Goal: Feedback & Contribution: Leave review/rating

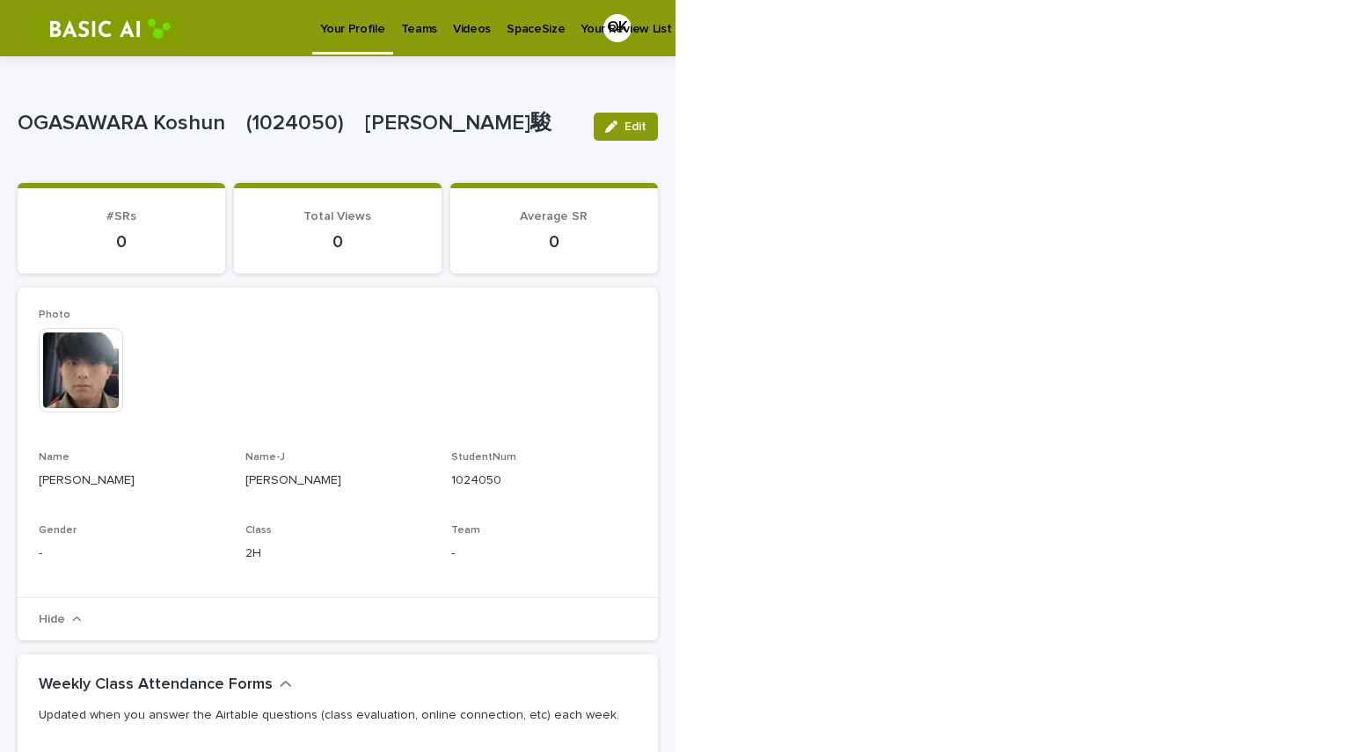
click at [467, 35] on p "Videos" at bounding box center [472, 18] width 38 height 37
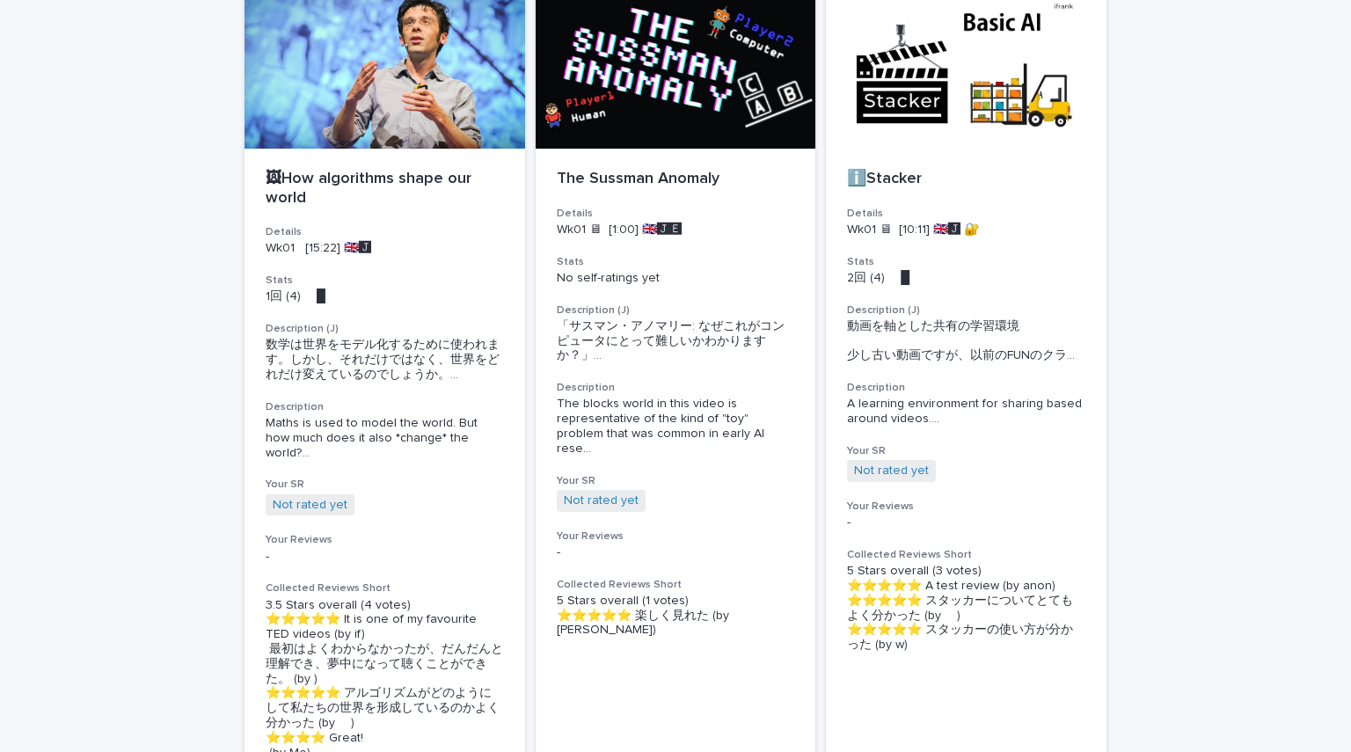
scroll to position [151, 0]
click at [397, 293] on p "1回 (4) 　█" at bounding box center [385, 296] width 238 height 15
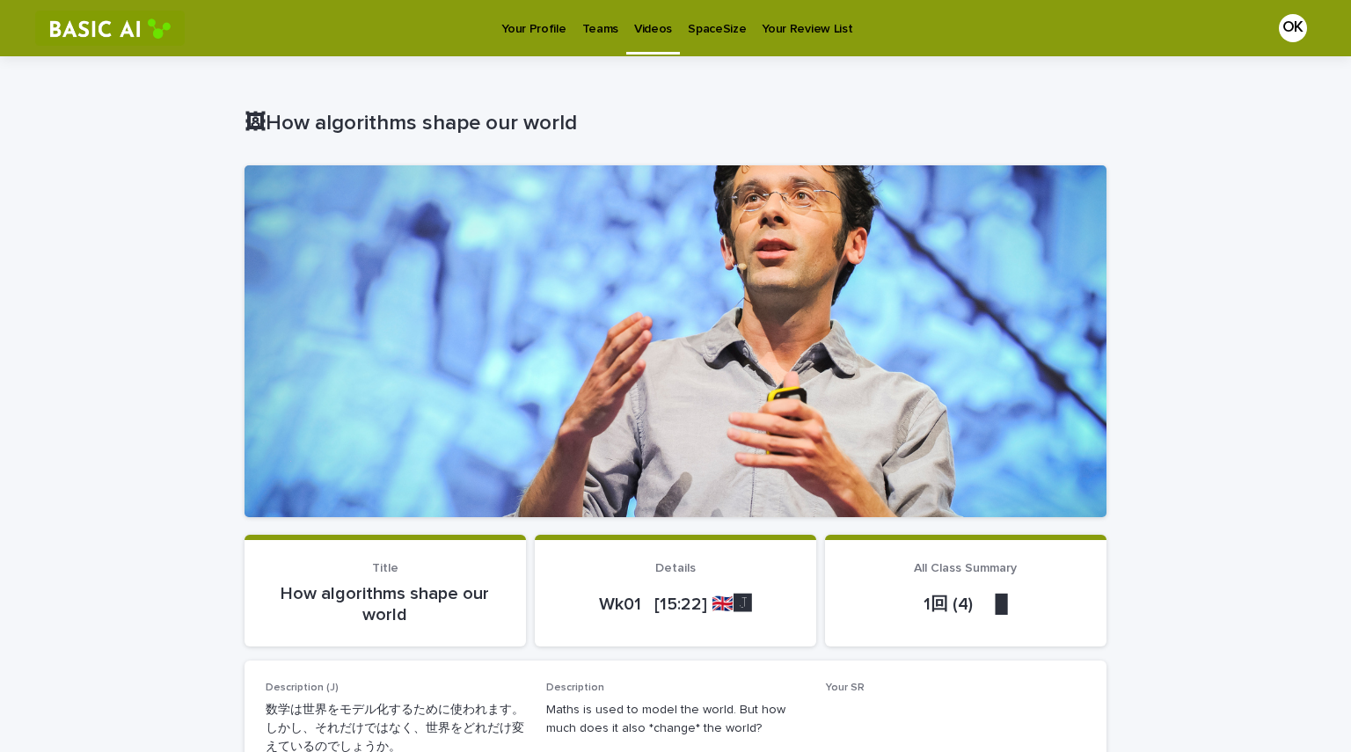
scroll to position [185, 0]
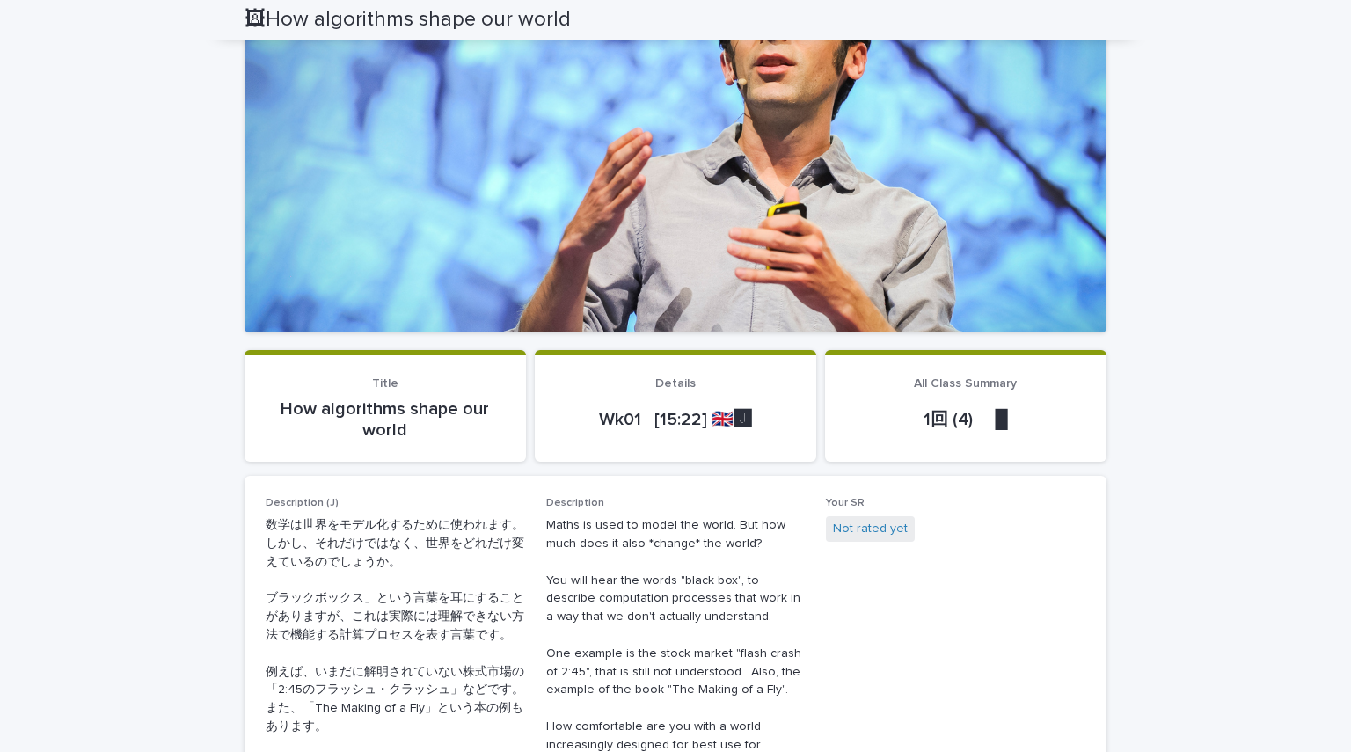
click at [685, 412] on p "Wk01 [15:22] 🇬🇧🅹️" at bounding box center [675, 419] width 239 height 21
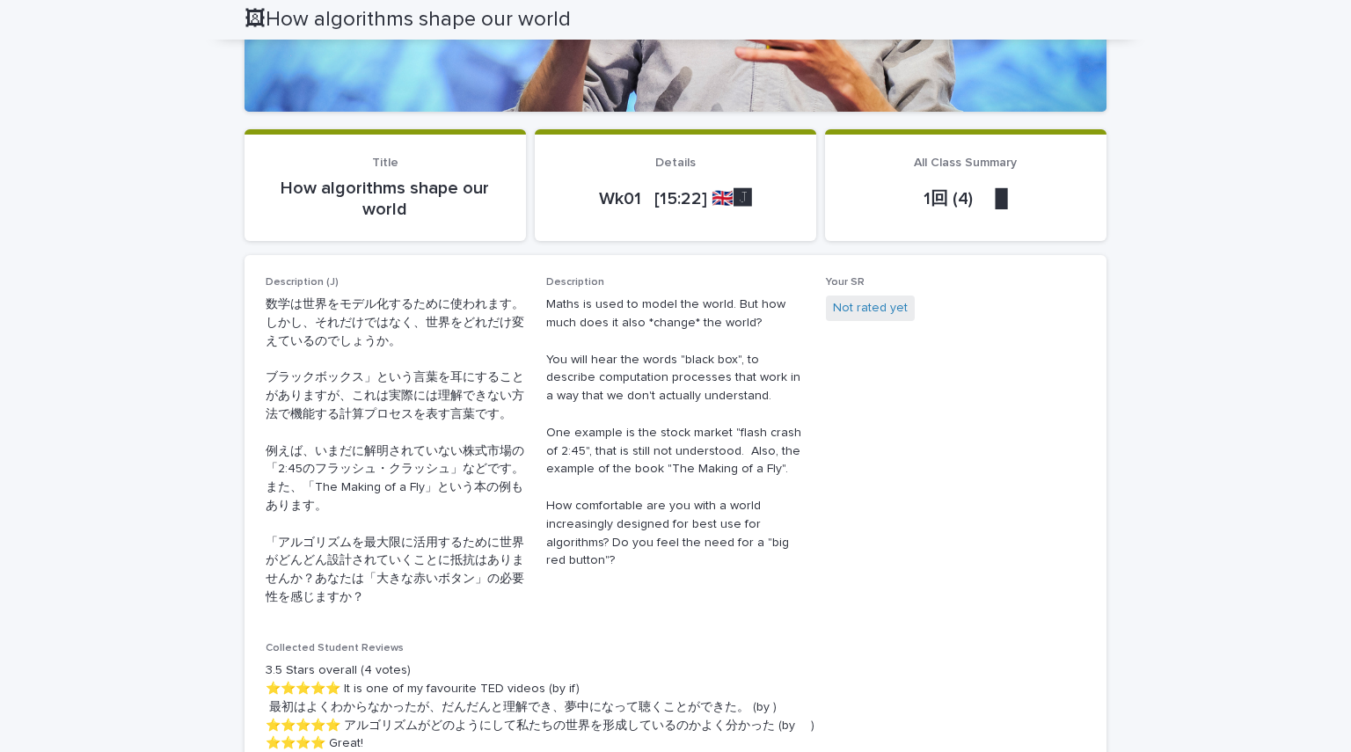
scroll to position [430, 0]
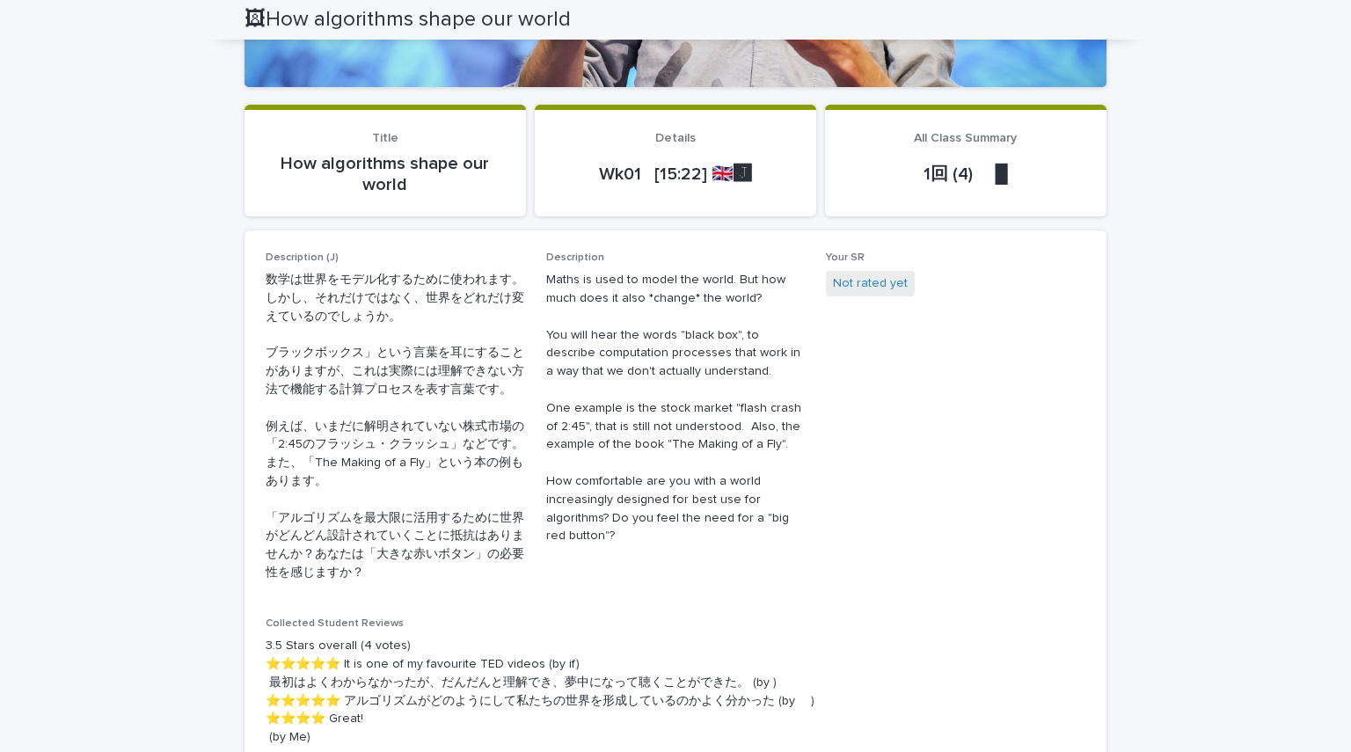
drag, startPoint x: 381, startPoint y: 420, endPoint x: 428, endPoint y: 444, distance: 53.5
click at [428, 444] on p "数学は世界をモデル化するために使われます。しかし、それだけではなく、世界をどれだけ変えているのでしょうか。 ブラックボックス」という言葉を耳にすることがありま…" at bounding box center [396, 426] width 260 height 311
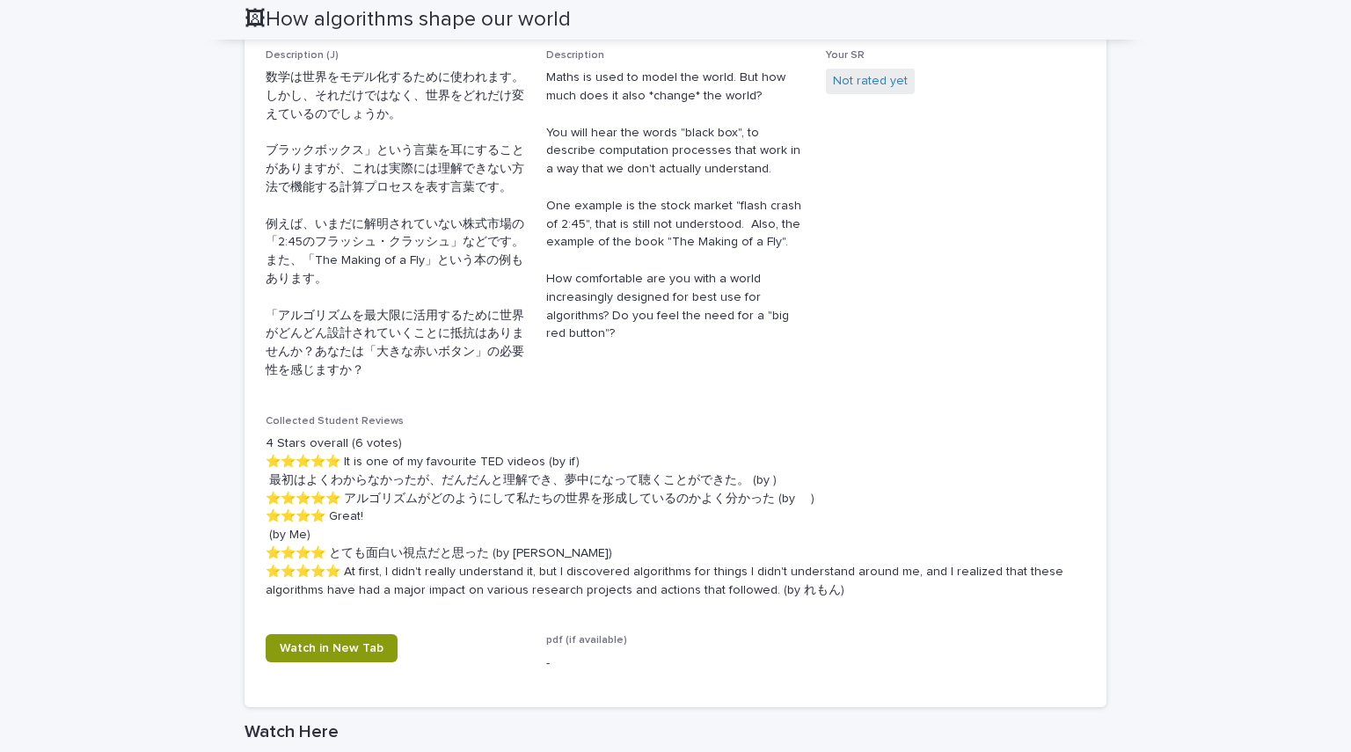
scroll to position [589, 0]
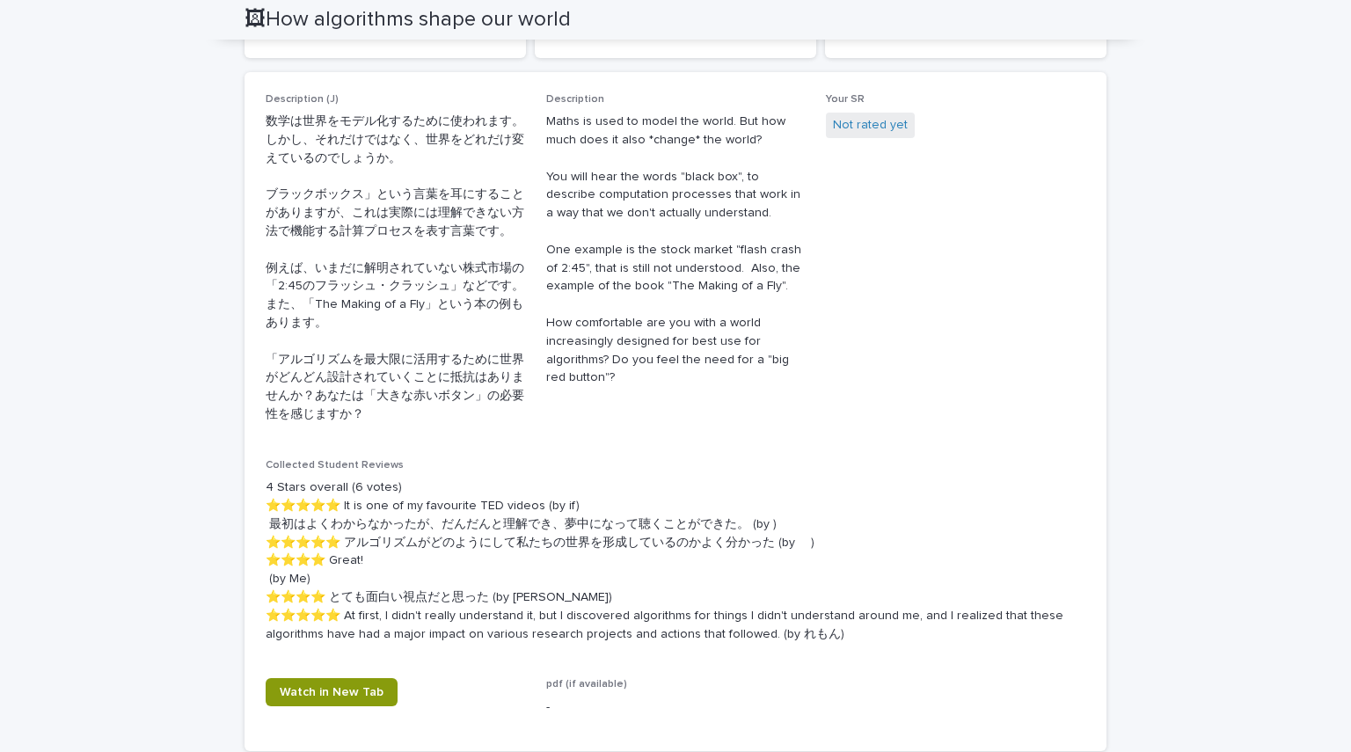
click at [664, 143] on p "Maths is used to model the world. But how much does it also *change* the world?…" at bounding box center [676, 250] width 260 height 275
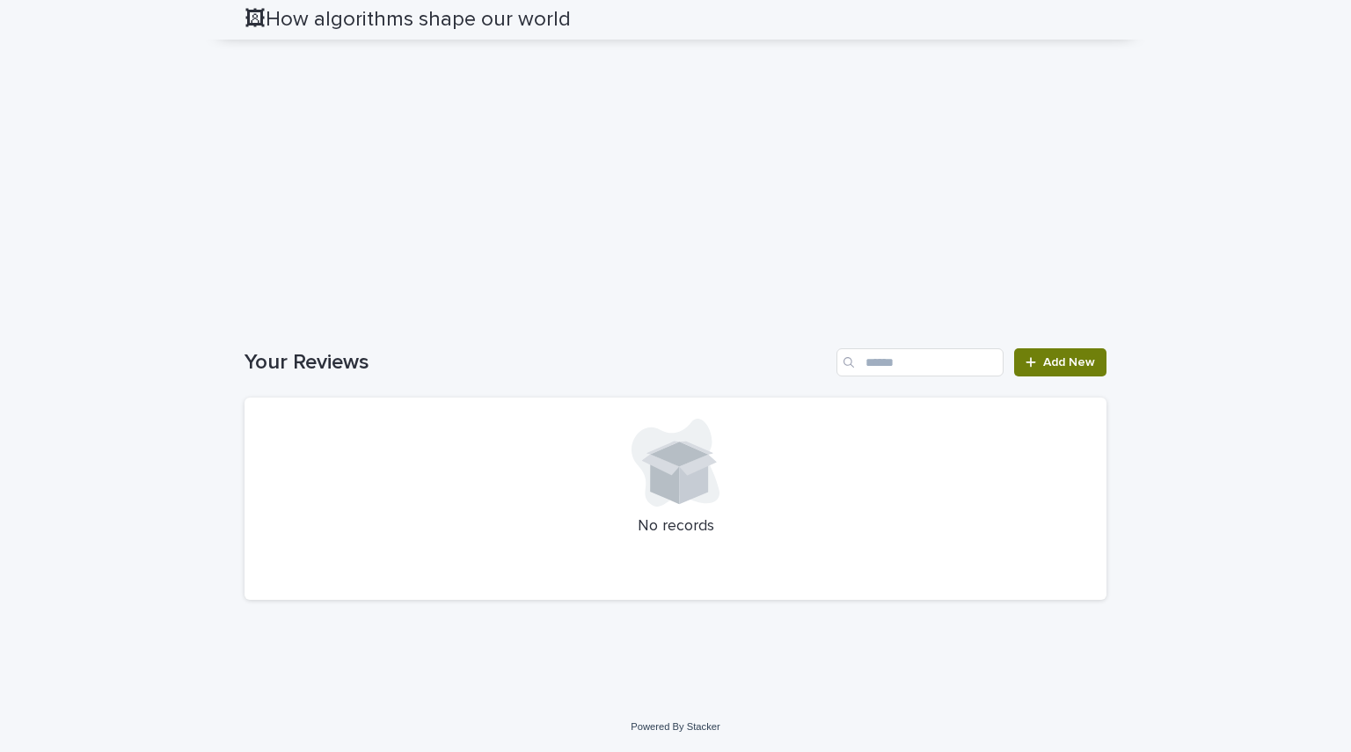
click at [1076, 363] on span "Add New" at bounding box center [1070, 362] width 52 height 12
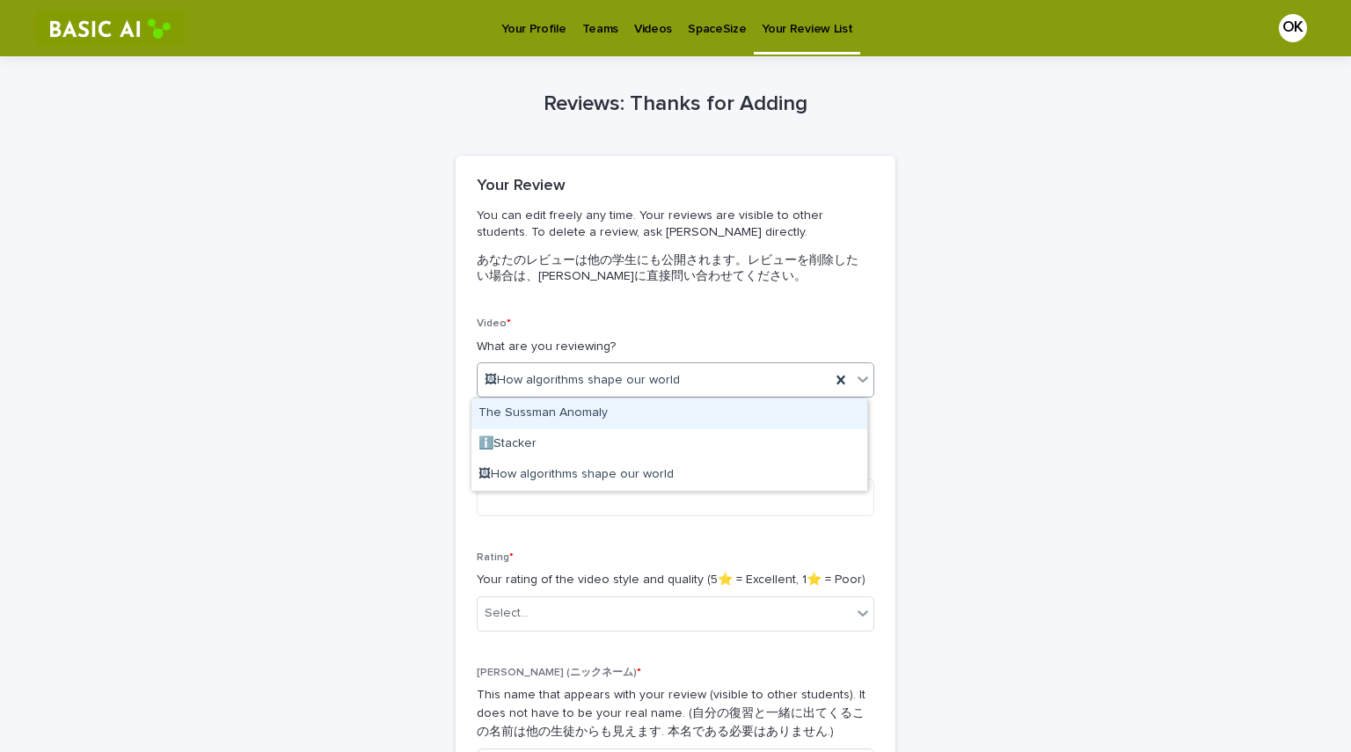
click at [712, 378] on div "🖼How algorithms shape our world" at bounding box center [654, 380] width 353 height 29
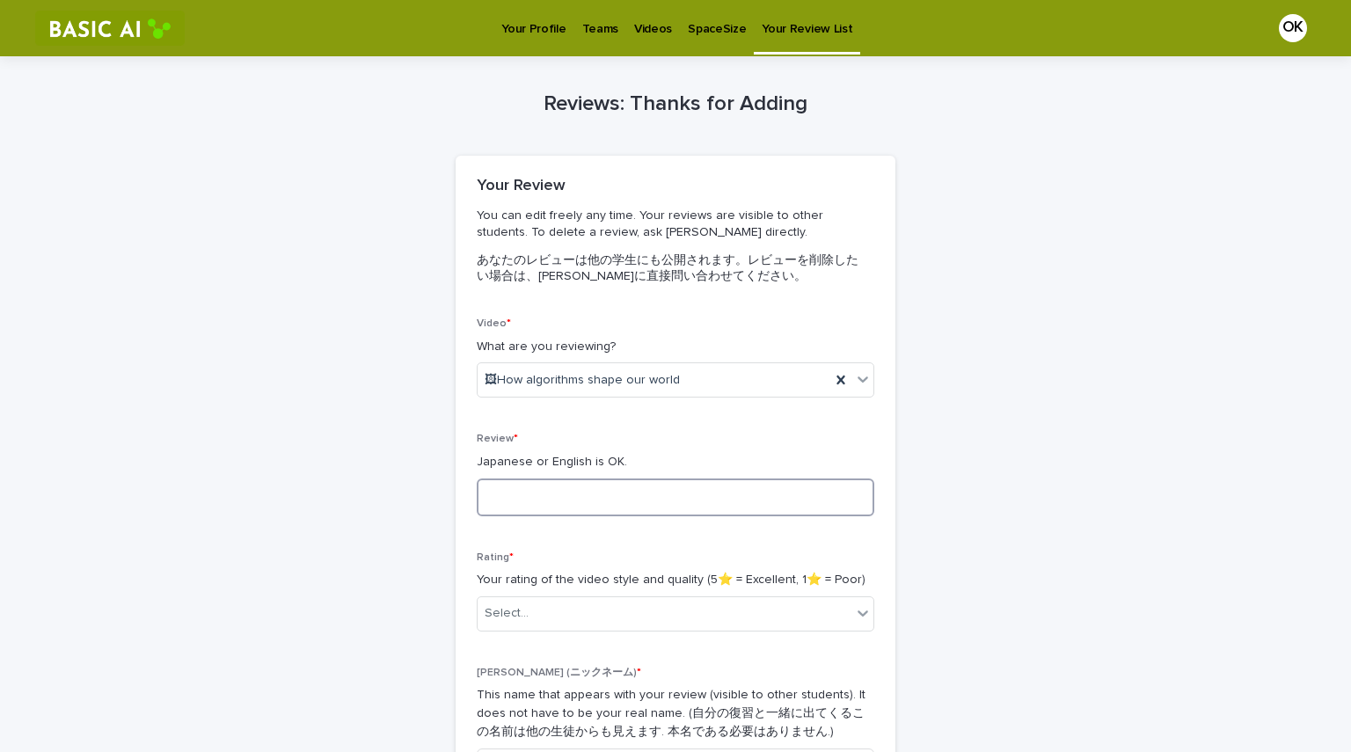
click at [651, 509] on textarea at bounding box center [676, 498] width 398 height 38
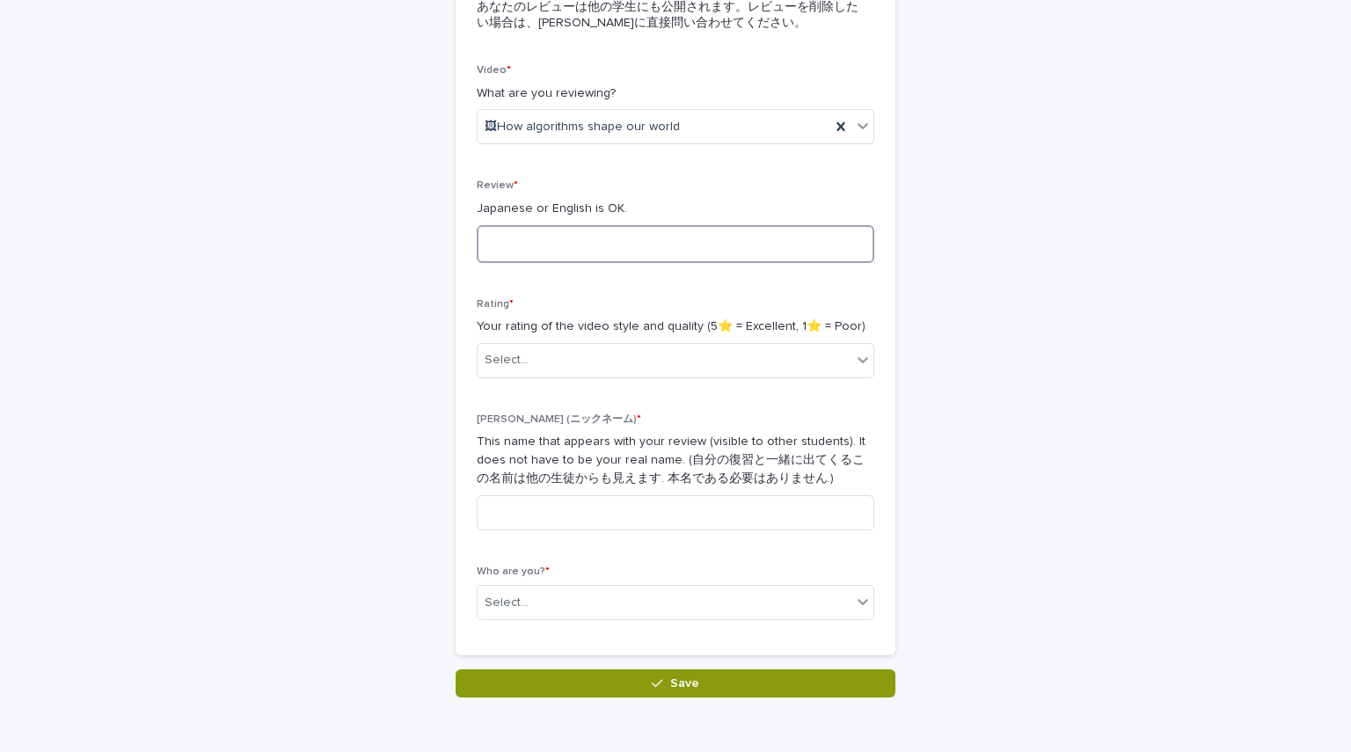
scroll to position [254, 0]
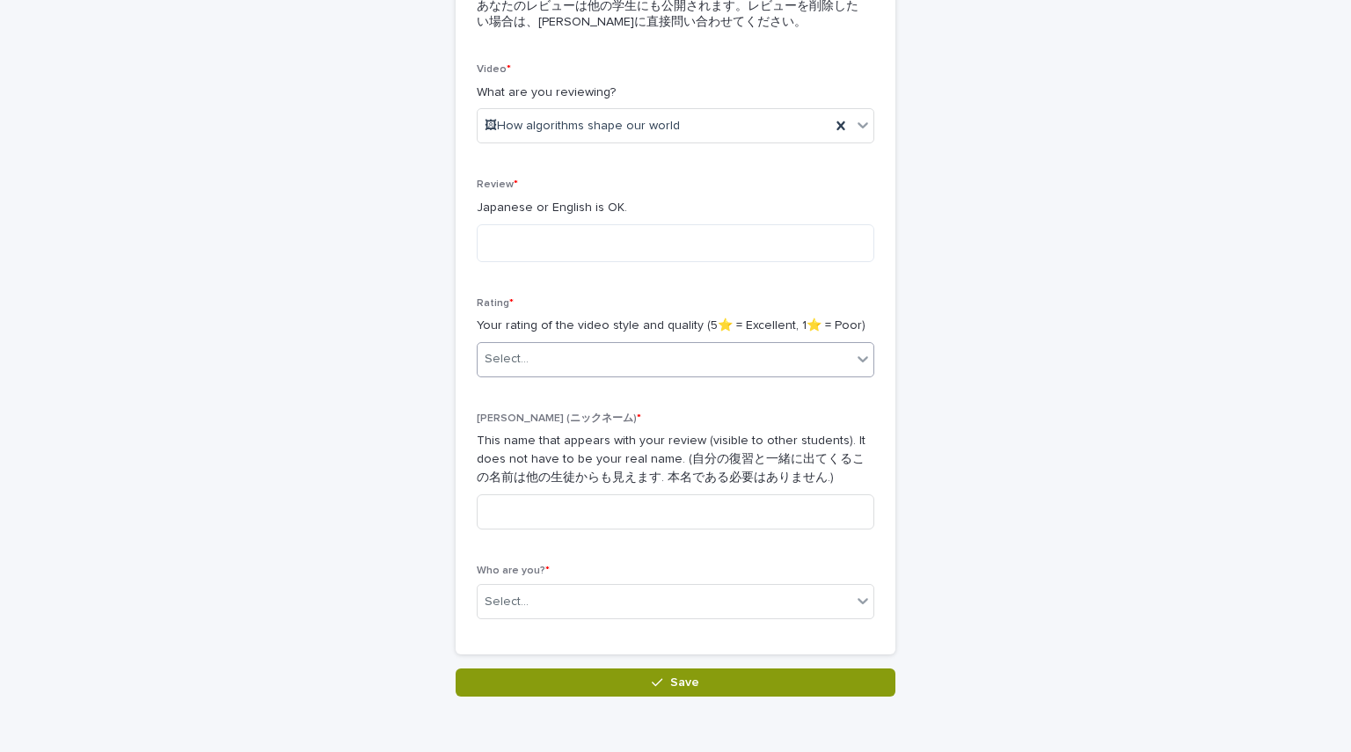
click at [800, 354] on div "Select..." at bounding box center [665, 359] width 374 height 29
click at [798, 355] on div "Select..." at bounding box center [665, 359] width 374 height 29
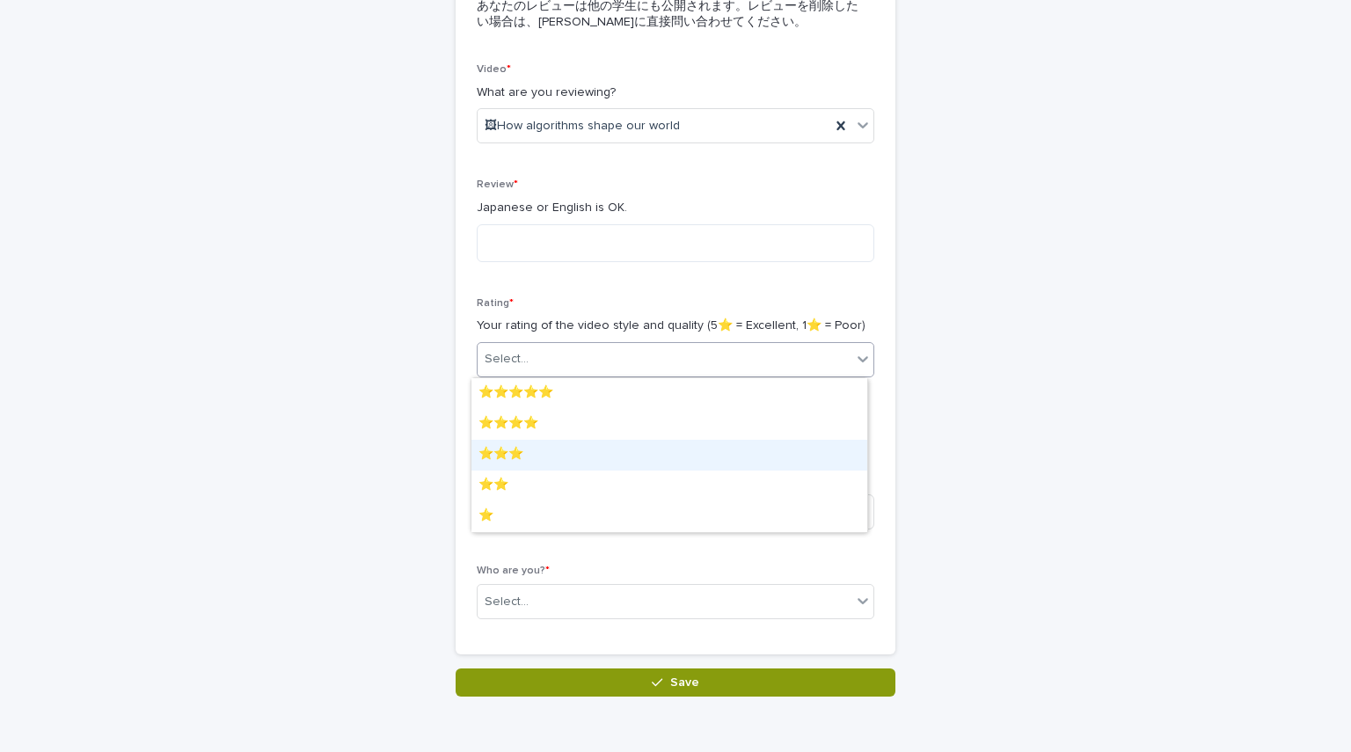
click at [625, 458] on div "⭐️⭐️⭐️" at bounding box center [670, 455] width 396 height 31
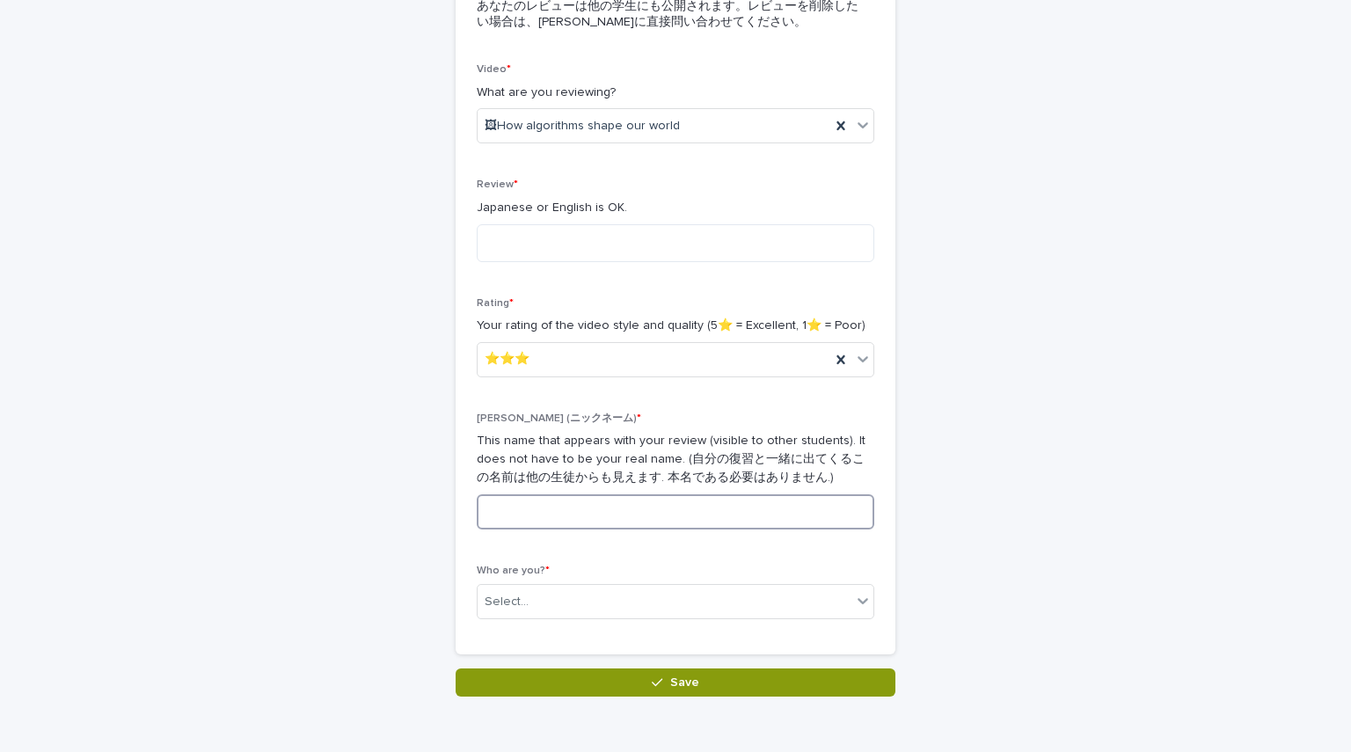
click at [632, 503] on input at bounding box center [676, 511] width 398 height 35
click at [626, 623] on div "Who are you? * Select..." at bounding box center [676, 599] width 398 height 69
click at [630, 608] on div "Select..." at bounding box center [665, 602] width 374 height 29
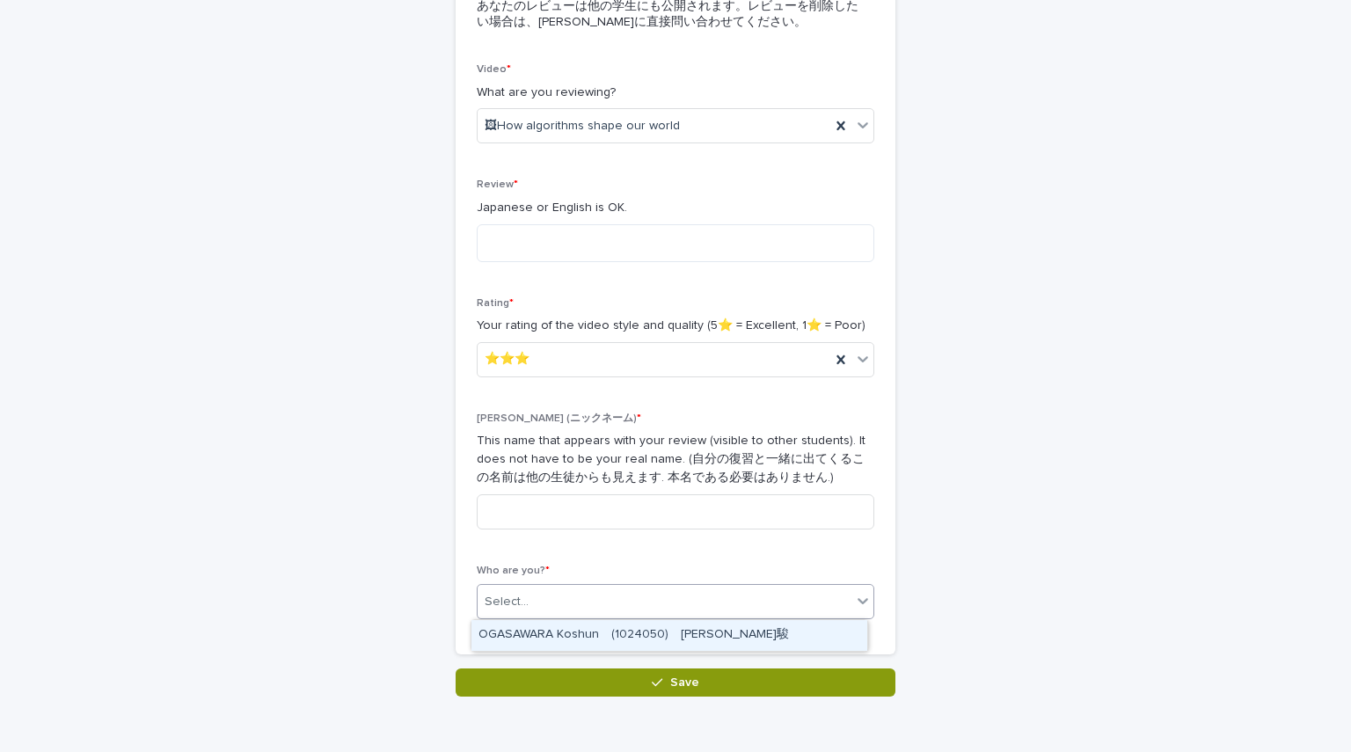
click at [630, 634] on div "OGASAWARA Koshun　(1024050)　[PERSON_NAME]駿" at bounding box center [670, 635] width 396 height 31
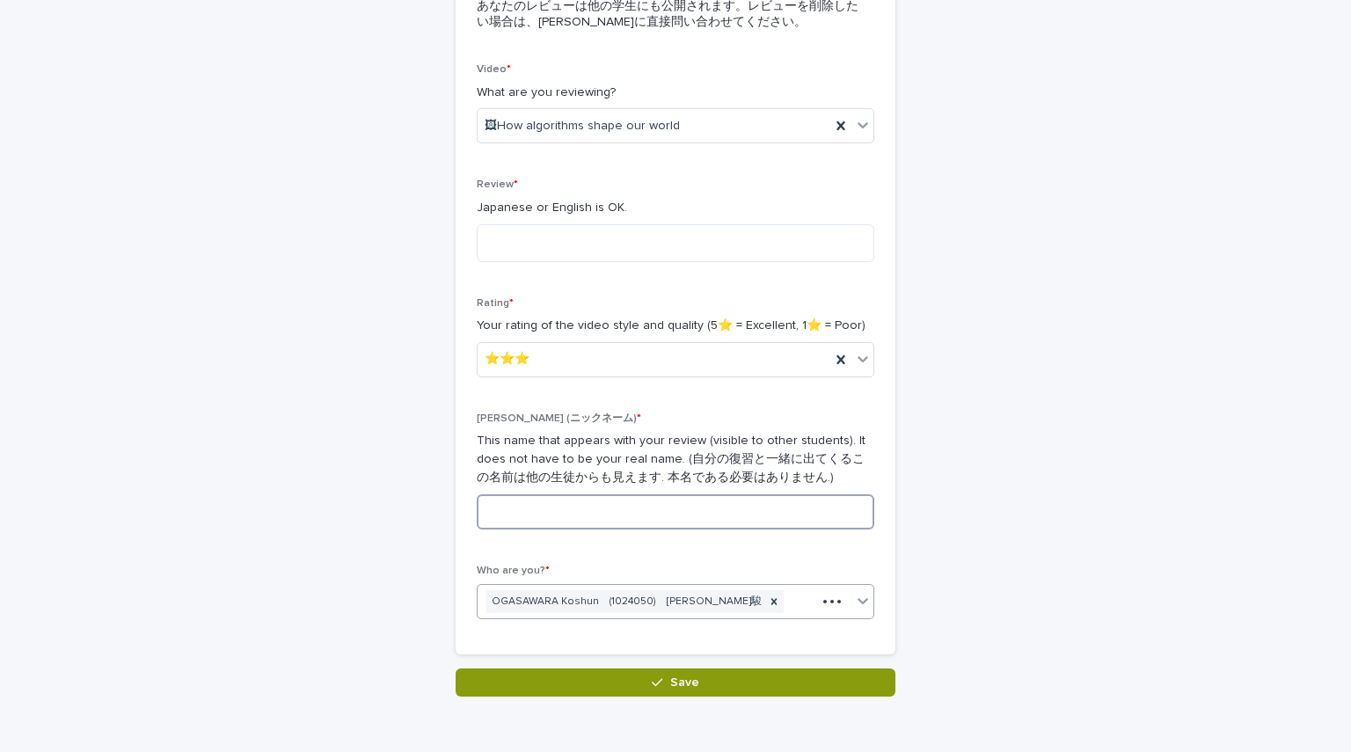
click at [654, 503] on input at bounding box center [676, 511] width 398 height 35
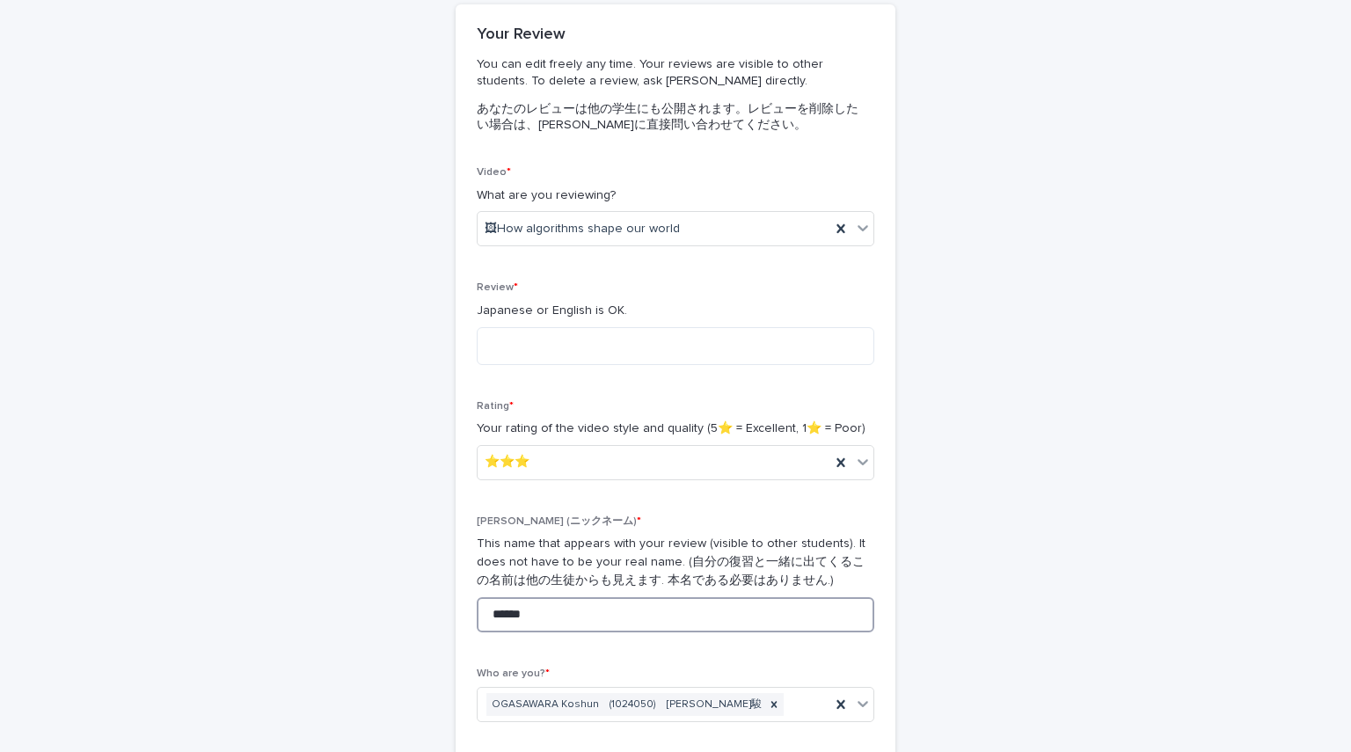
scroll to position [152, 0]
type input "******"
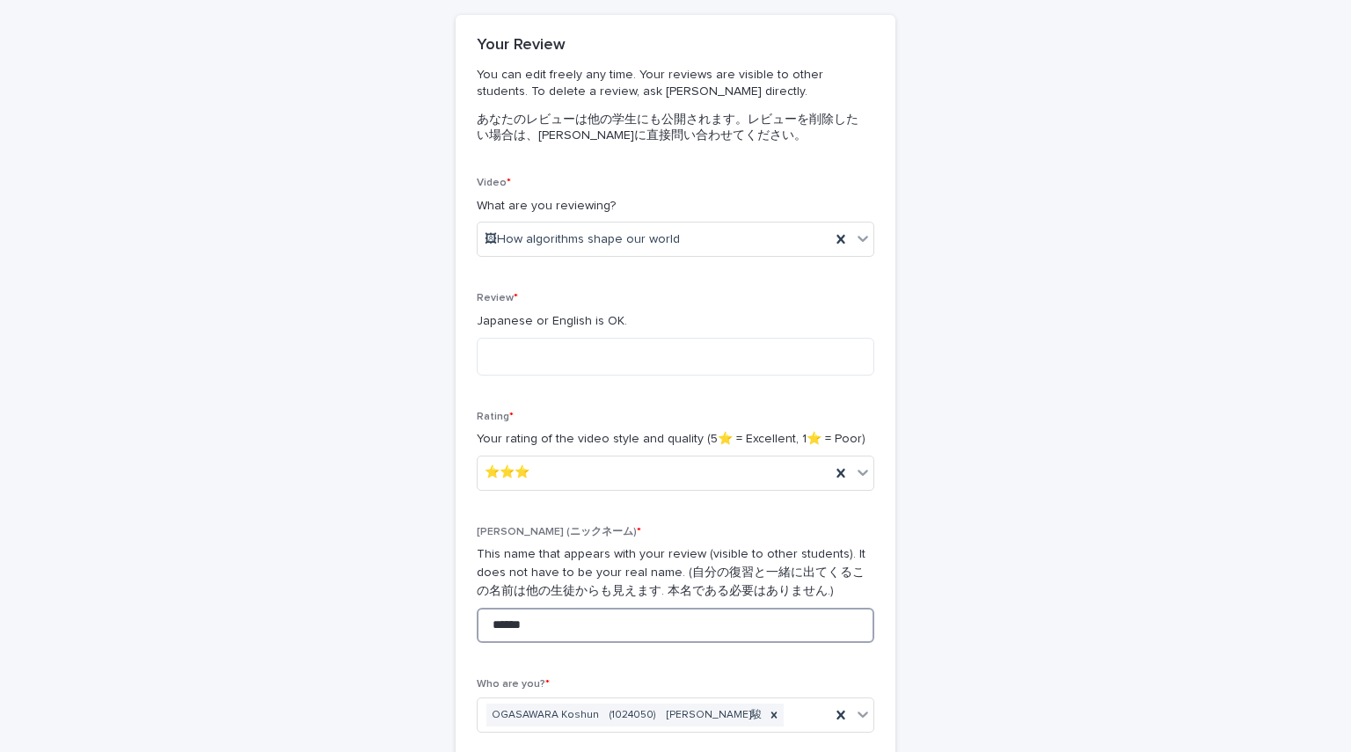
scroll to position [142, 0]
click at [492, 240] on span "🖼How algorithms shape our world" at bounding box center [582, 239] width 195 height 18
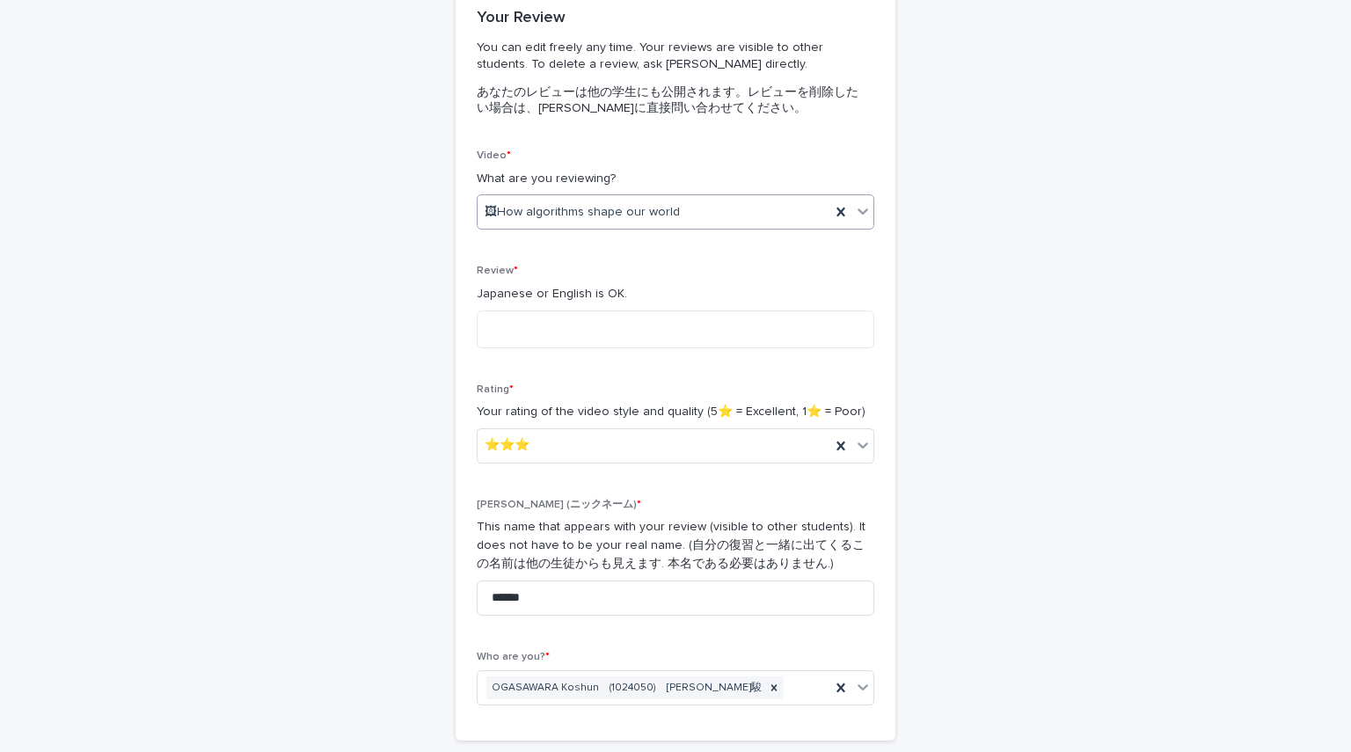
scroll to position [0, 0]
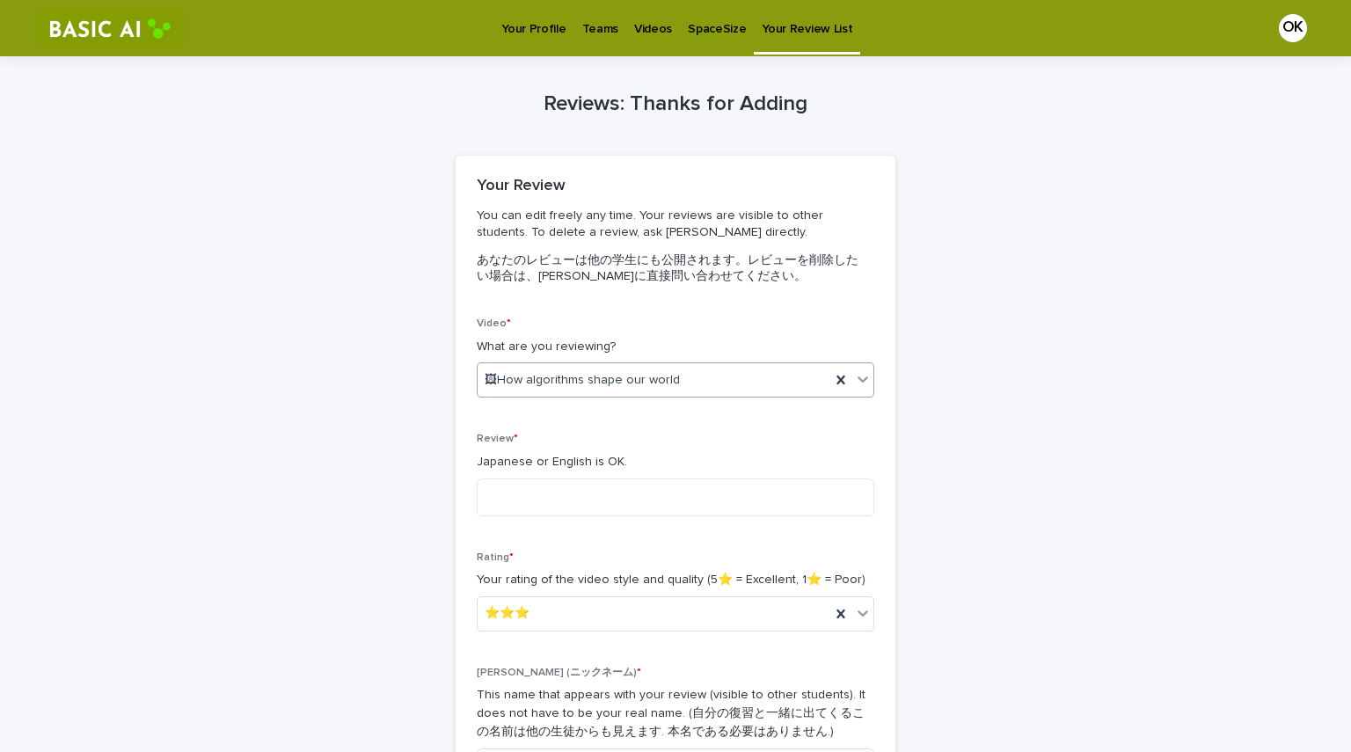
click at [616, 265] on p "あなたのレビューは他の学生にも公開されます。レビューを削除したい場合は、[PERSON_NAME]に直接問い合わせてください。" at bounding box center [672, 269] width 391 height 32
click at [740, 241] on div "You can edit freely any time. Your reviews are visible to other students. To de…" at bounding box center [672, 246] width 391 height 77
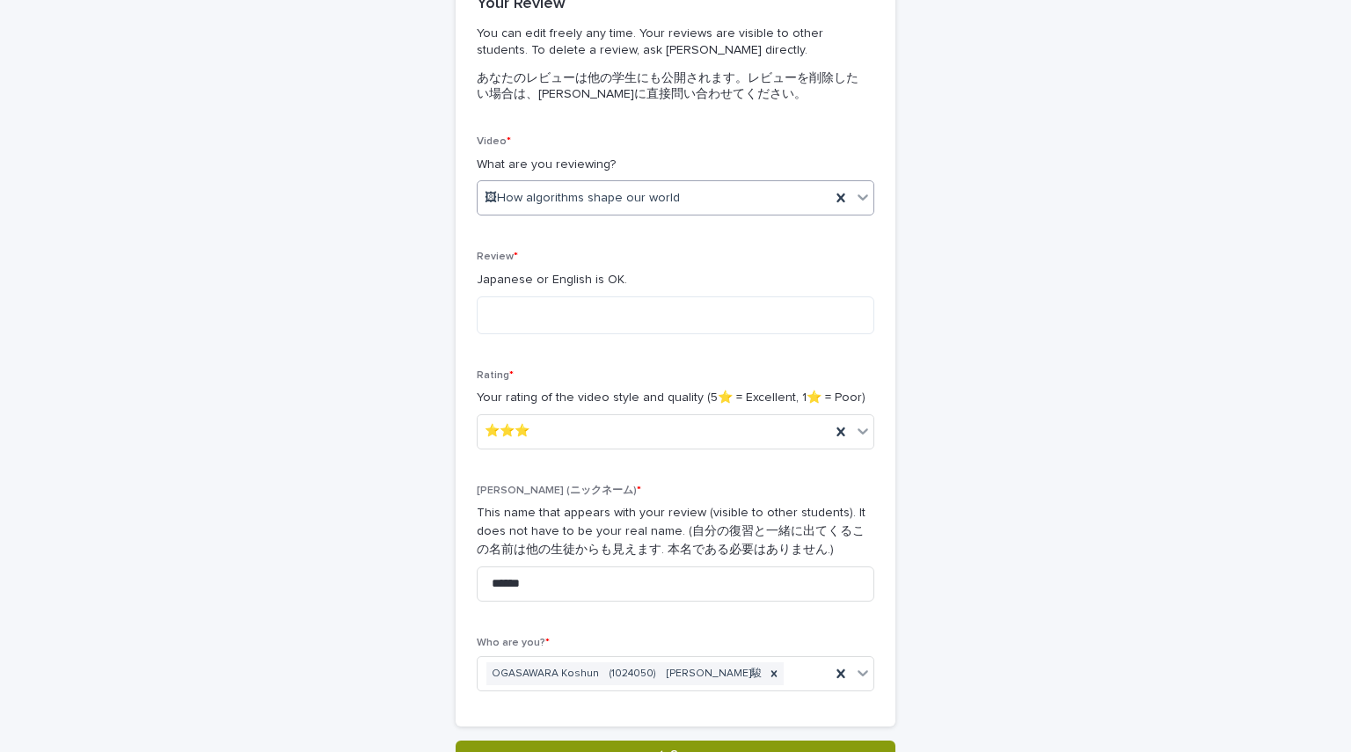
scroll to position [183, 0]
click at [697, 303] on textarea at bounding box center [676, 315] width 398 height 38
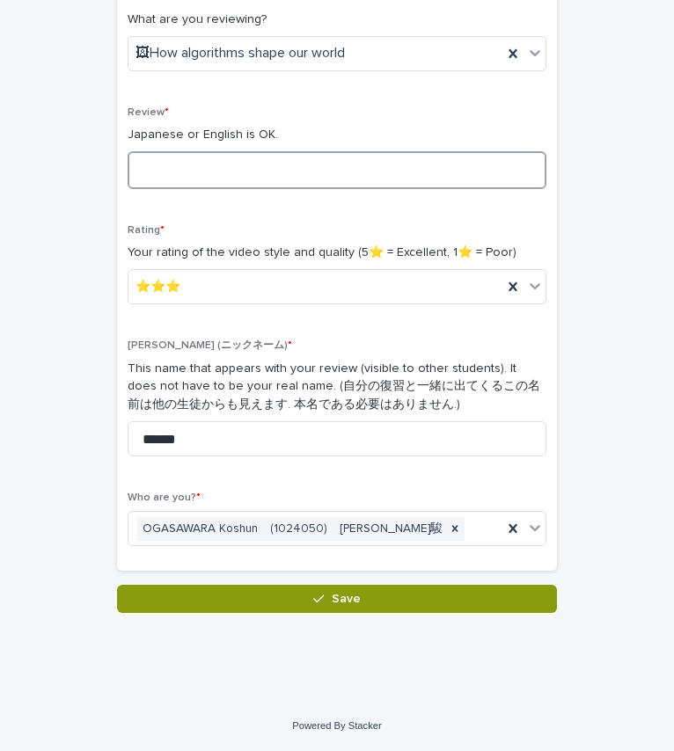
scroll to position [0, 0]
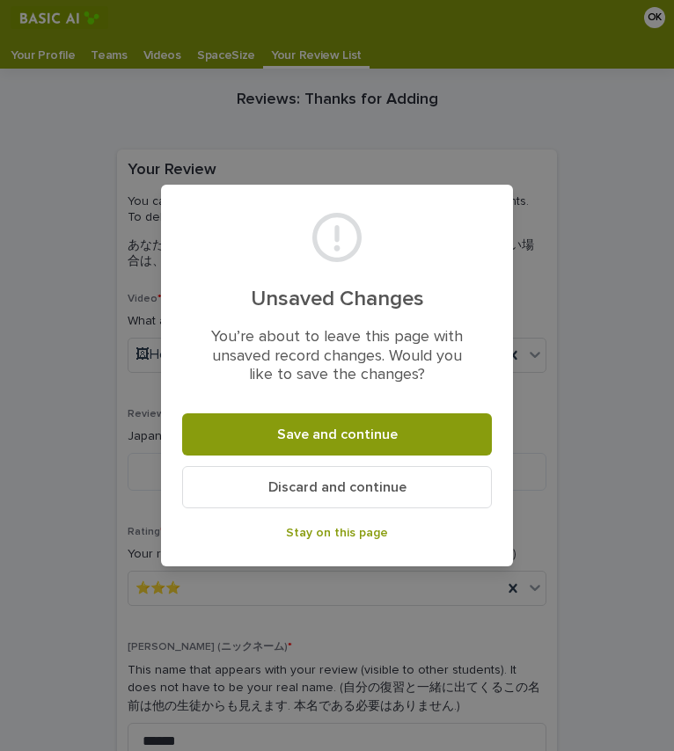
click at [348, 542] on button "Stay on this page" at bounding box center [337, 533] width 310 height 28
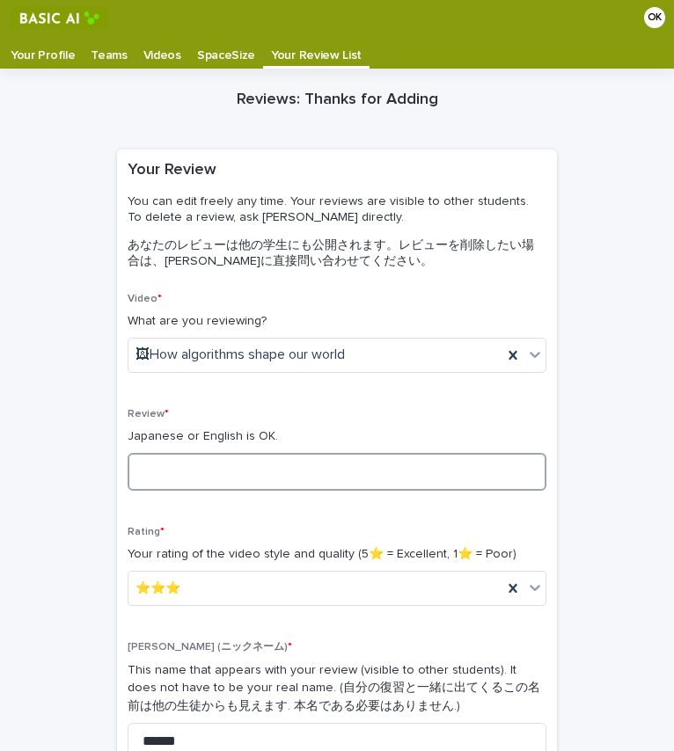
click at [291, 480] on textarea at bounding box center [337, 472] width 419 height 38
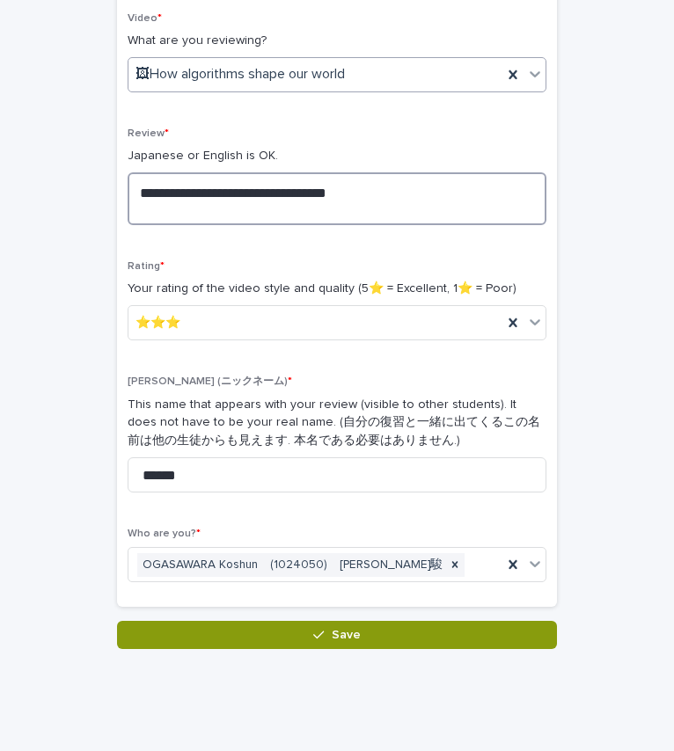
scroll to position [282, 0]
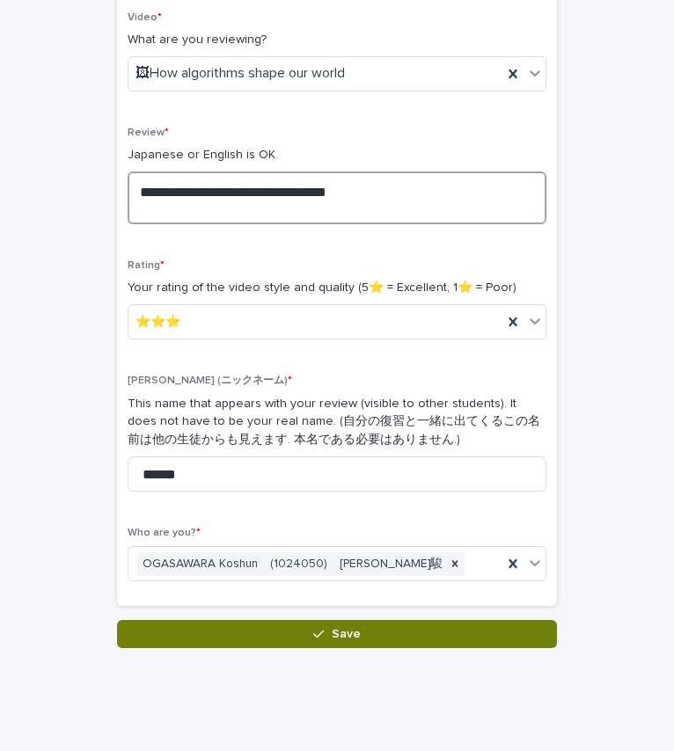
type textarea "**********"
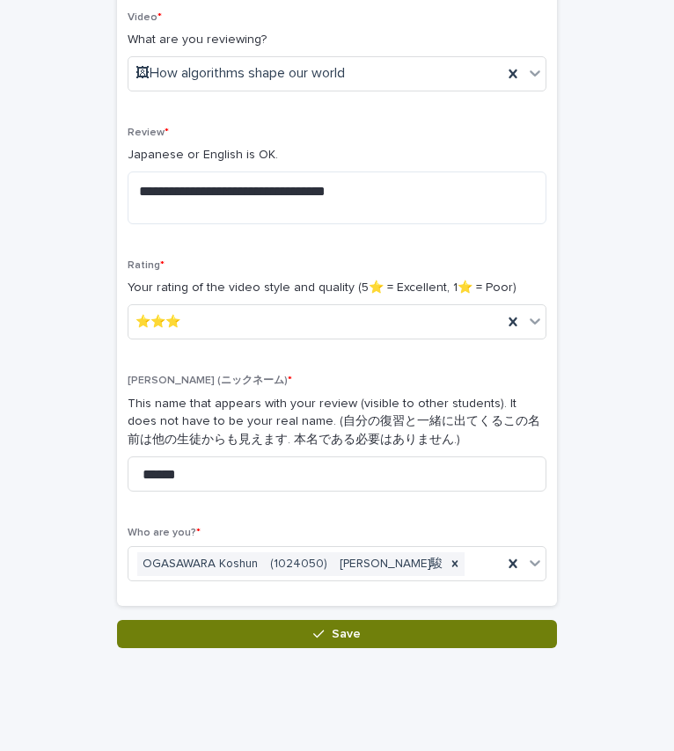
click at [361, 634] on button "Save" at bounding box center [337, 634] width 440 height 28
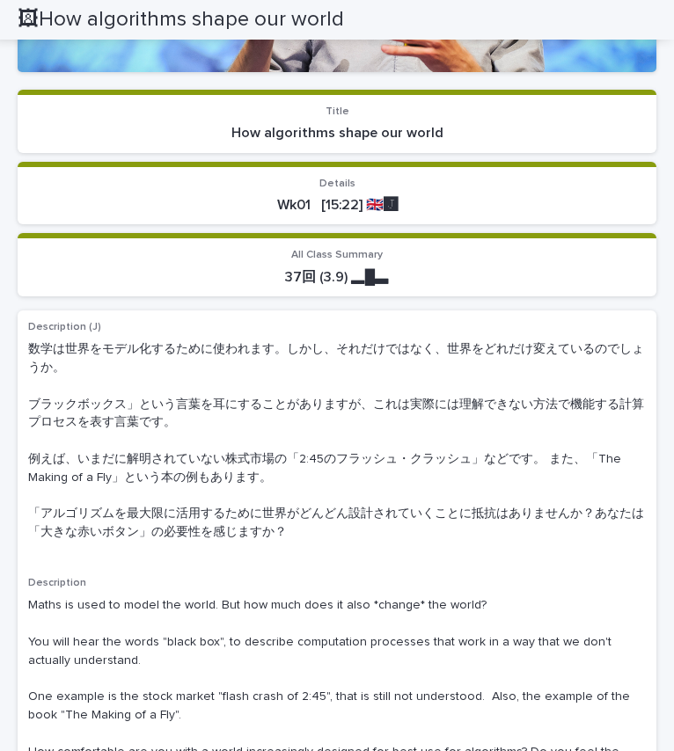
scroll to position [291, 0]
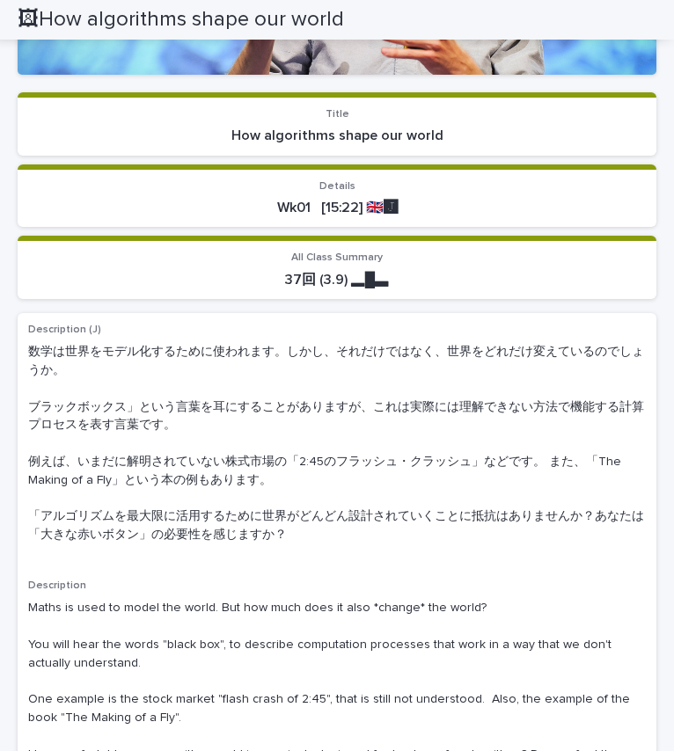
click at [301, 418] on p "数学は世界をモデル化するために使われます。しかし、それだけではなく、世界をどれだけ変えているのでしょうか。 ブラックボックス」という言葉を耳にすることがありま…" at bounding box center [337, 443] width 618 height 201
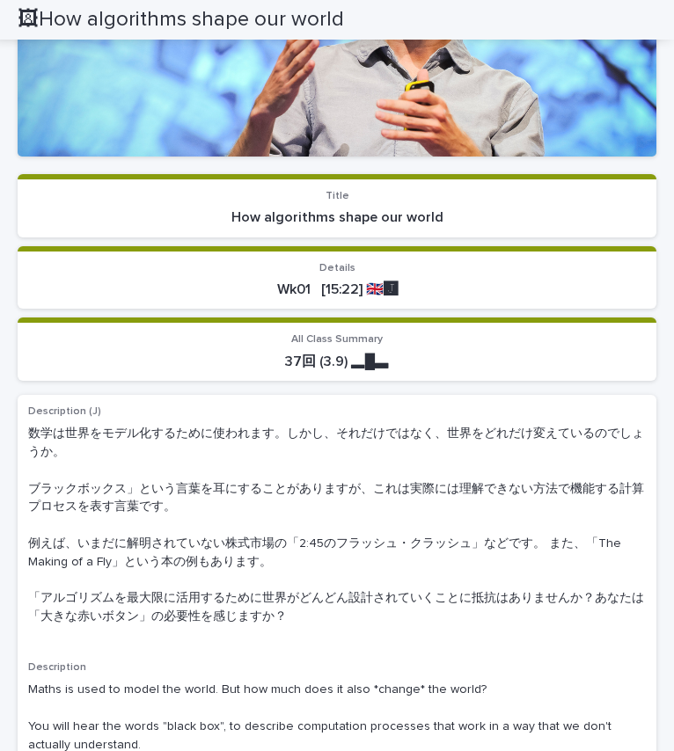
scroll to position [0, 0]
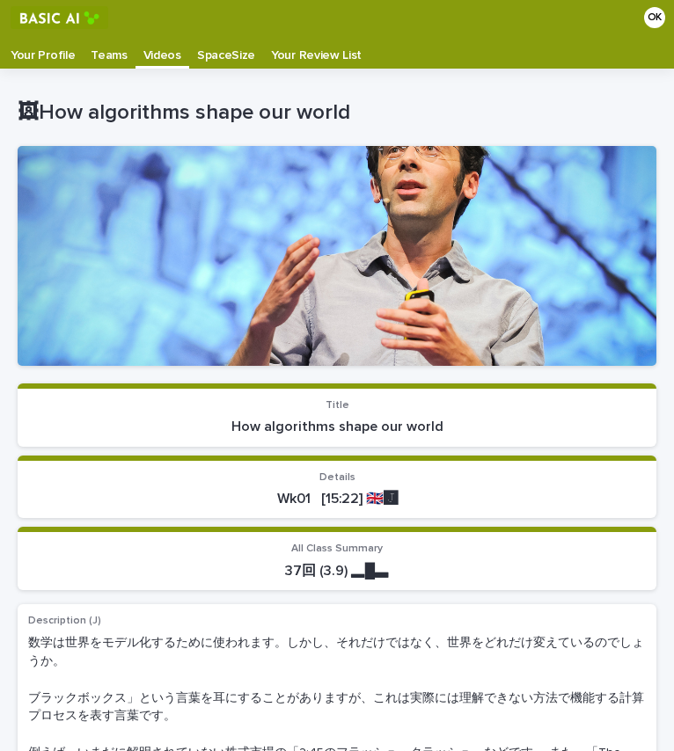
click at [41, 50] on p "Your Profile" at bounding box center [43, 49] width 64 height 28
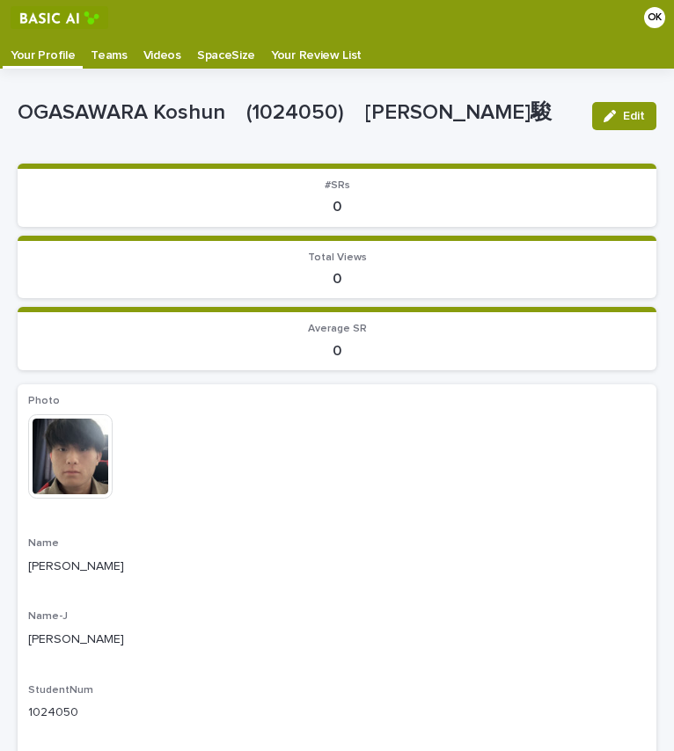
click at [151, 55] on p "Videos" at bounding box center [162, 49] width 38 height 28
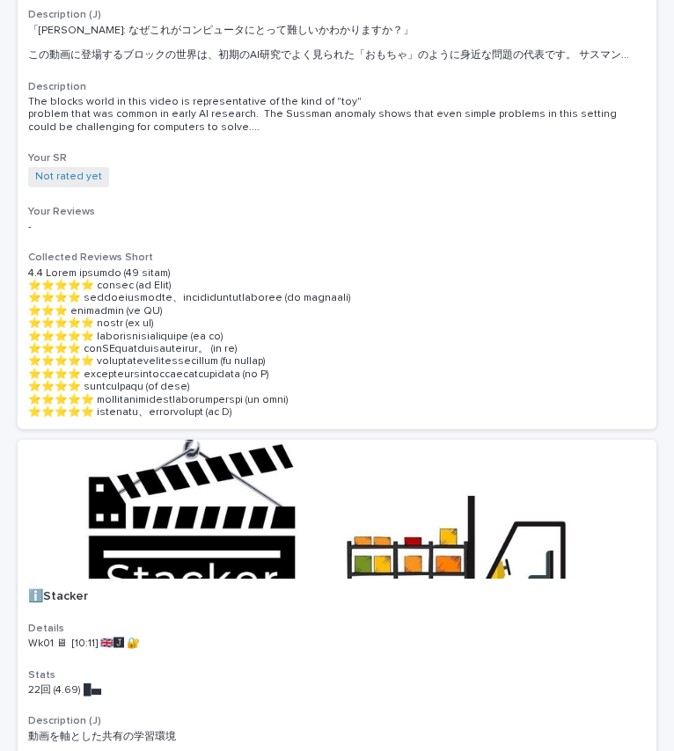
scroll to position [1191, 0]
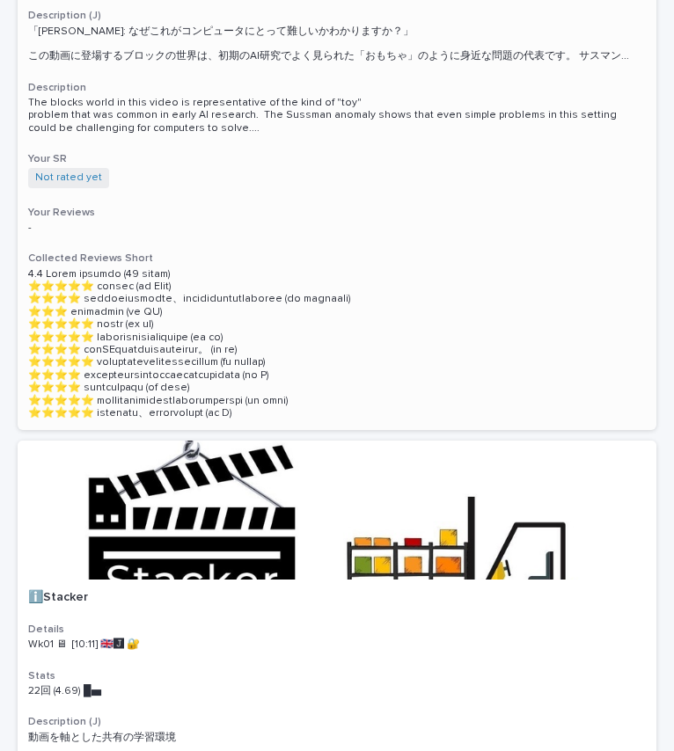
click at [309, 237] on div "The Sussman Anomaly Details Wk01 🖥 [1:00] 🇬🇧🅹️🅴️ Stats 8回 (4.38) █▂▄　　 Descript…" at bounding box center [337, 151] width 639 height 557
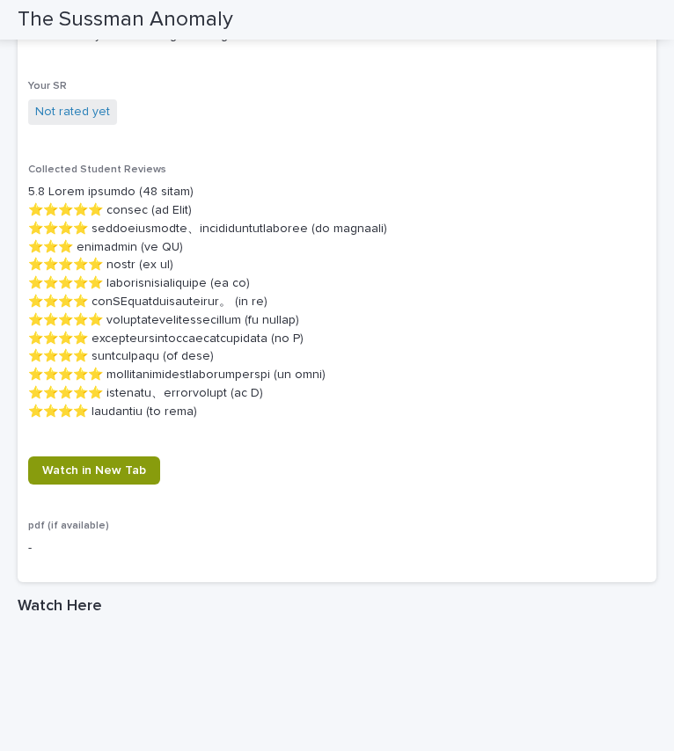
scroll to position [903, 0]
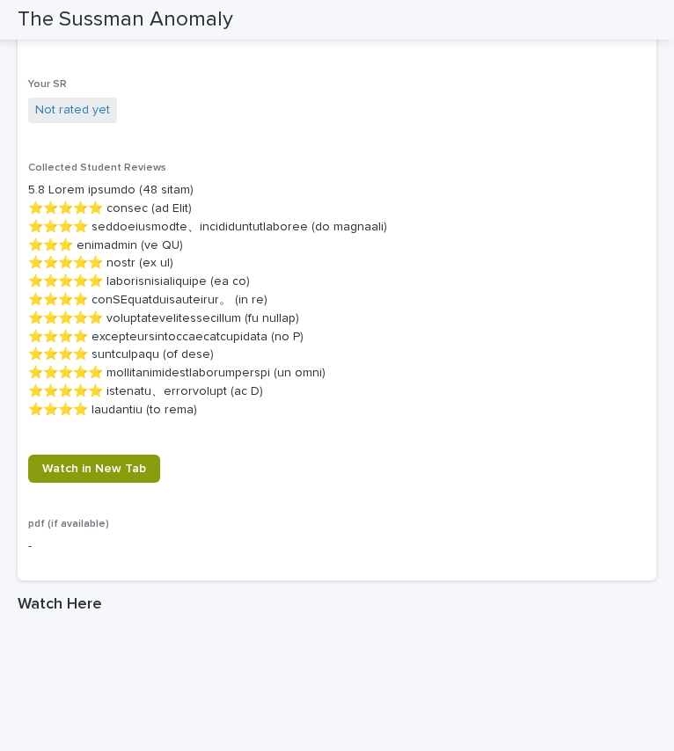
click at [313, 298] on p at bounding box center [337, 300] width 618 height 238
click at [324, 297] on p at bounding box center [337, 300] width 618 height 238
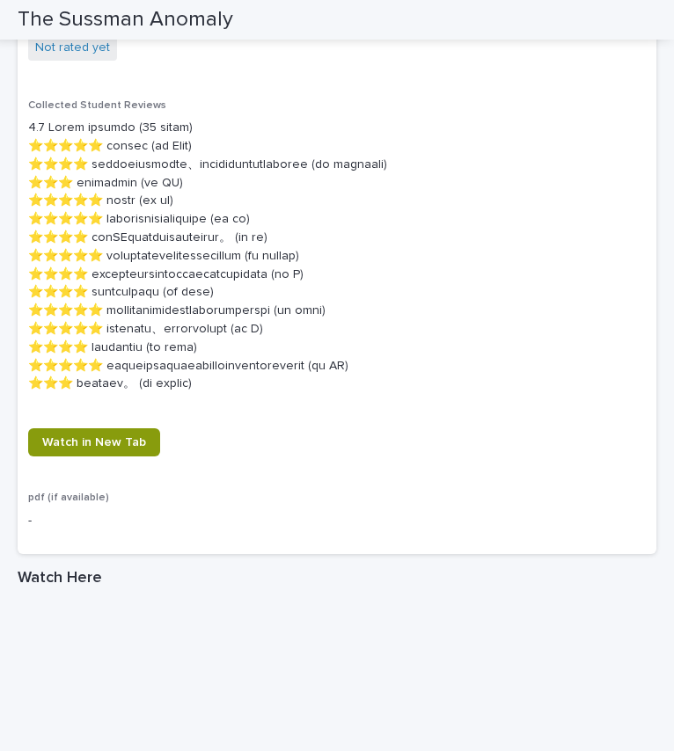
scroll to position [964, 0]
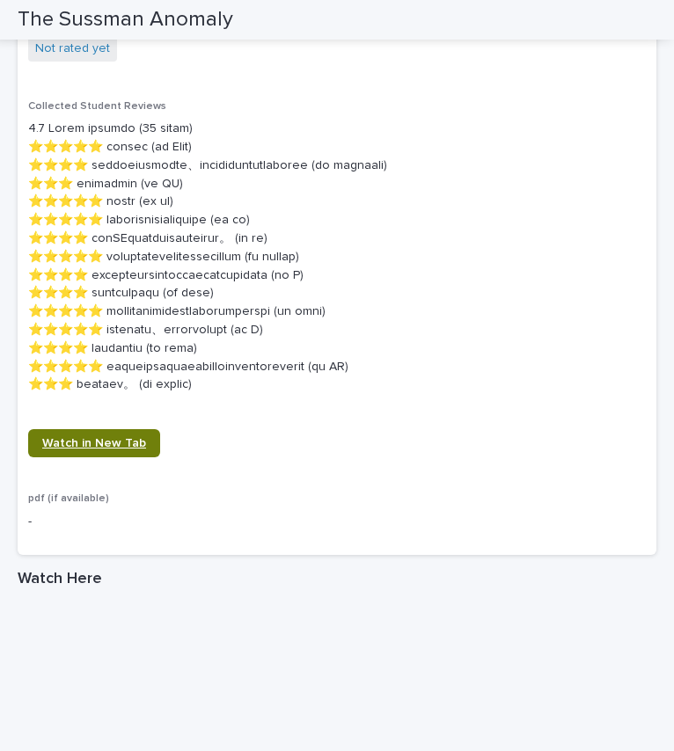
click at [129, 435] on link "Watch in New Tab" at bounding box center [94, 443] width 132 height 28
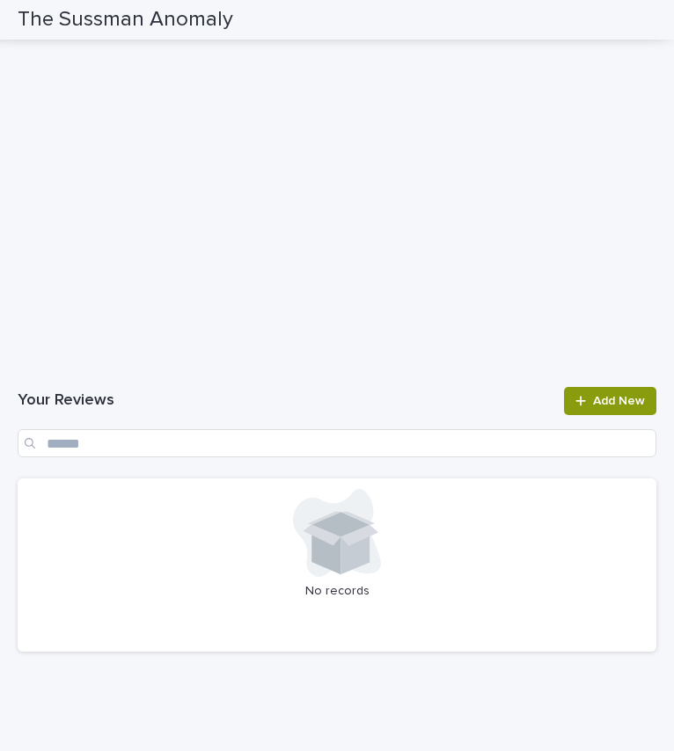
scroll to position [1732, 0]
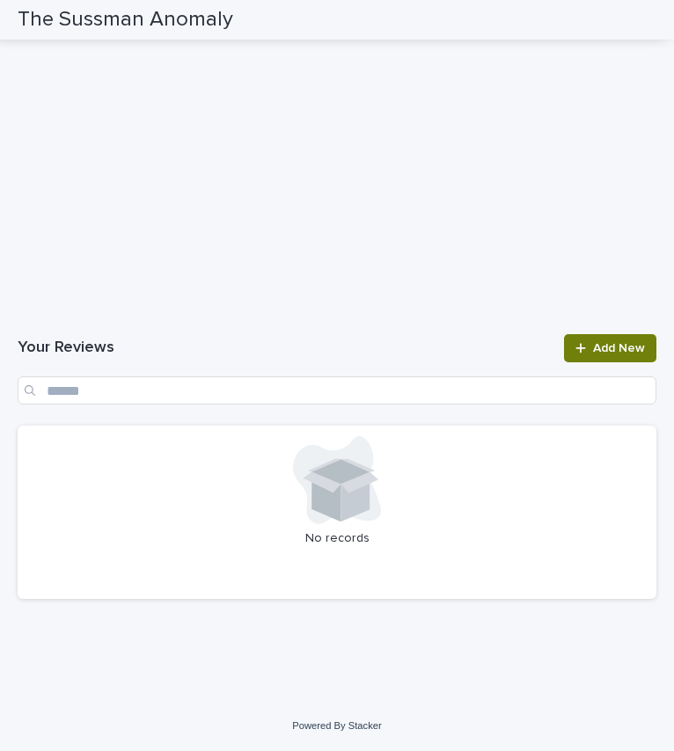
click at [613, 350] on span "Add New" at bounding box center [619, 348] width 52 height 12
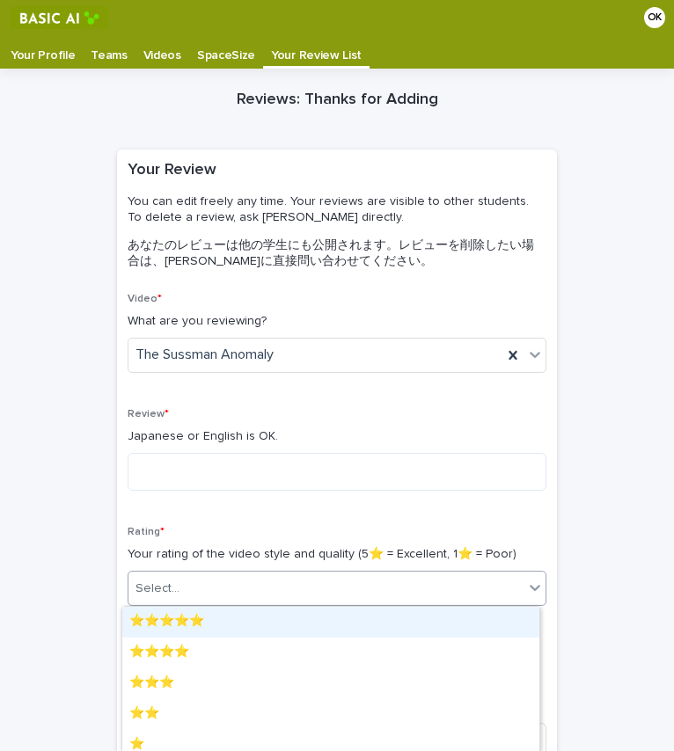
click at [231, 601] on div "Select..." at bounding box center [325, 589] width 395 height 29
click at [231, 619] on div "⭐️⭐️⭐️⭐️⭐️" at bounding box center [330, 622] width 417 height 31
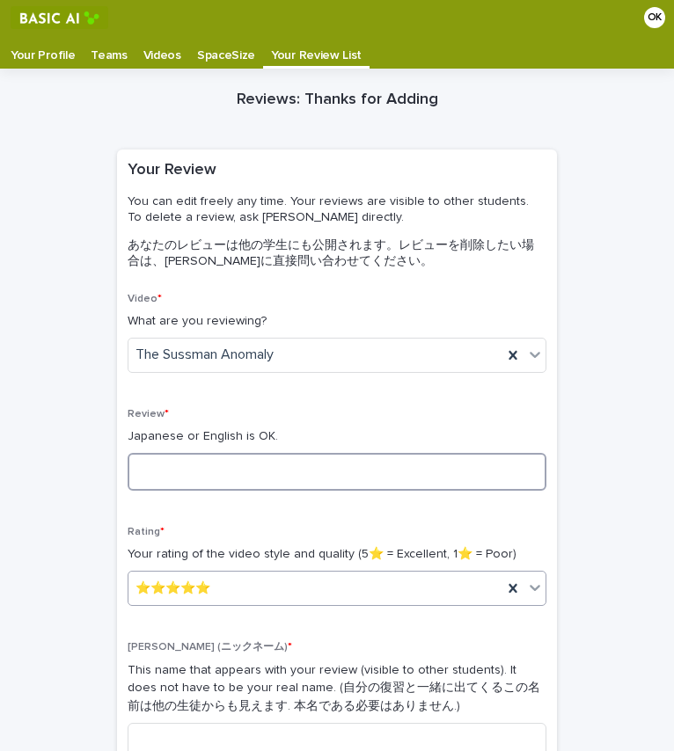
click at [249, 488] on textarea at bounding box center [337, 472] width 419 height 38
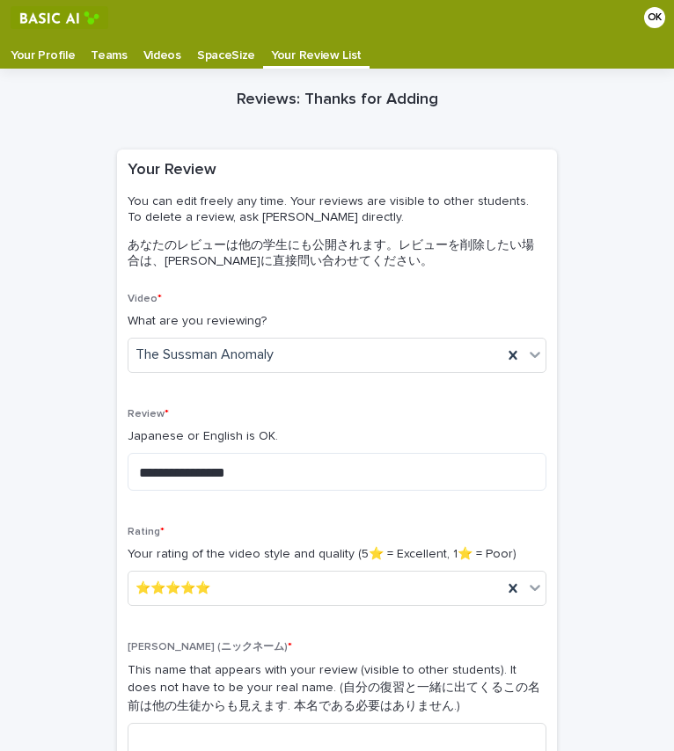
click at [307, 176] on div "Your Review You can edit freely any time. Your reviews are visible to other stu…" at bounding box center [334, 221] width 412 height 122
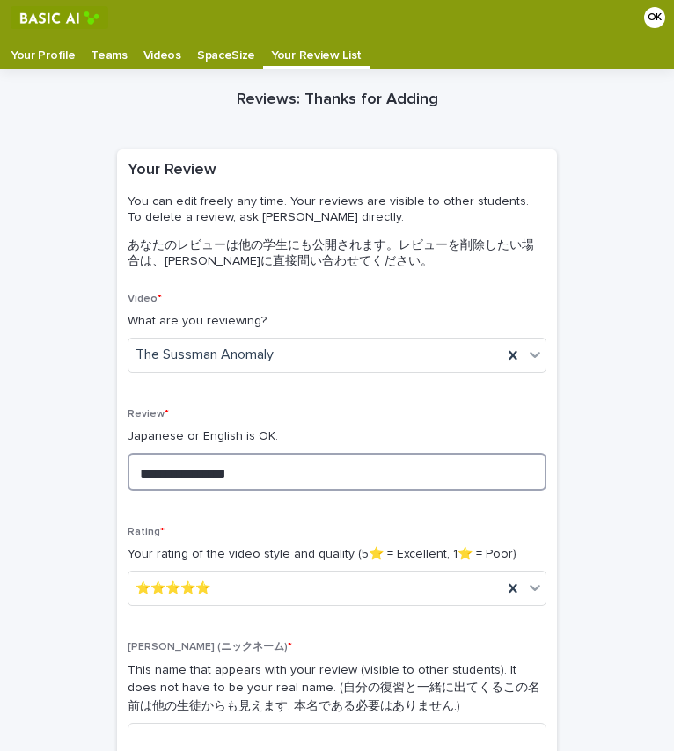
click at [360, 473] on textarea "**********" at bounding box center [337, 472] width 419 height 38
type textarea "*"
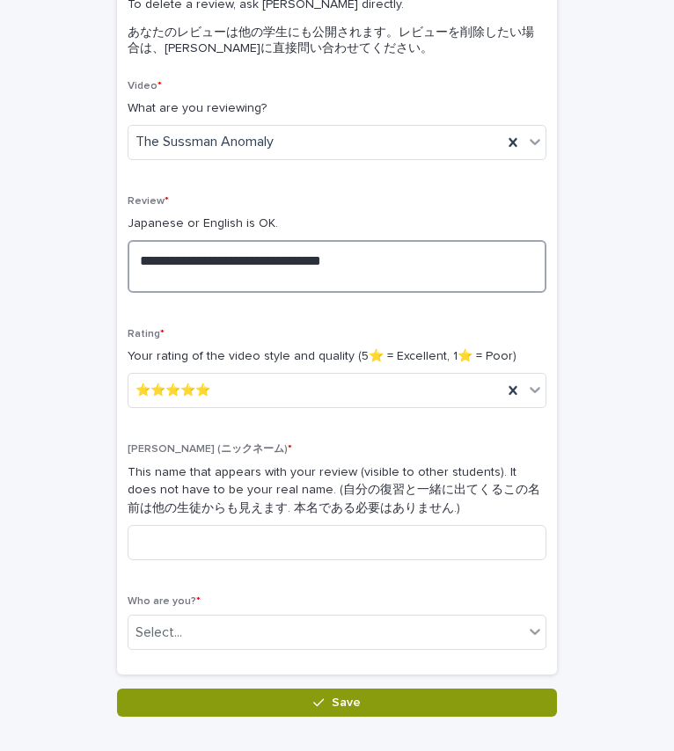
scroll to position [317, 0]
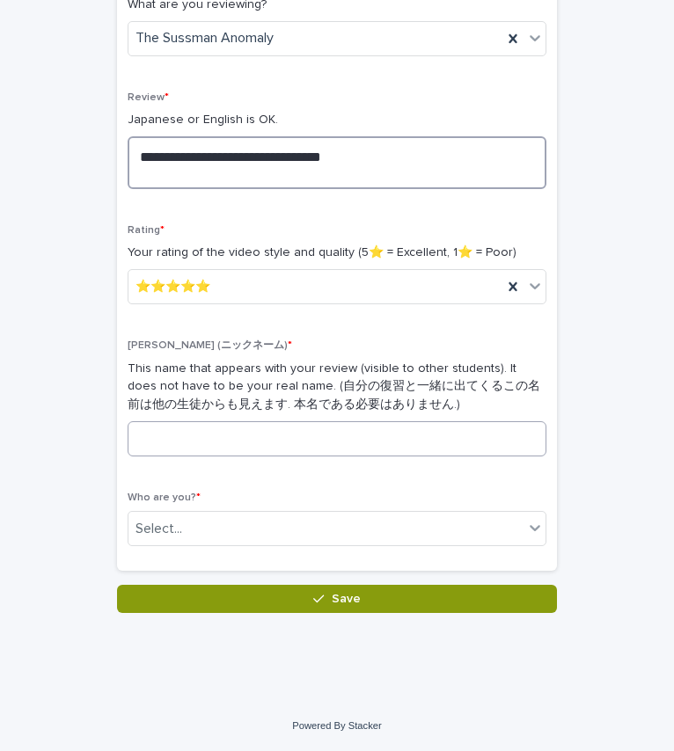
type textarea "**********"
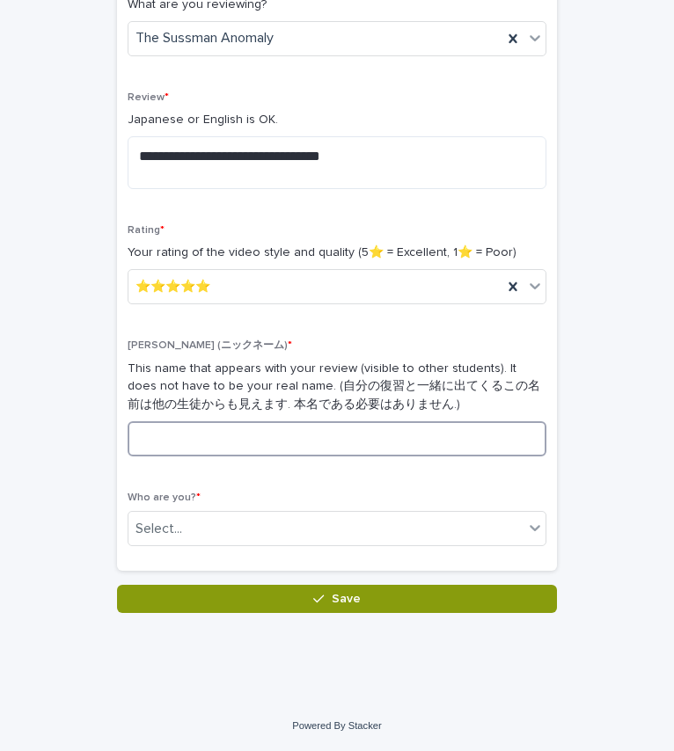
click at [288, 436] on input at bounding box center [337, 438] width 419 height 35
type input "******"
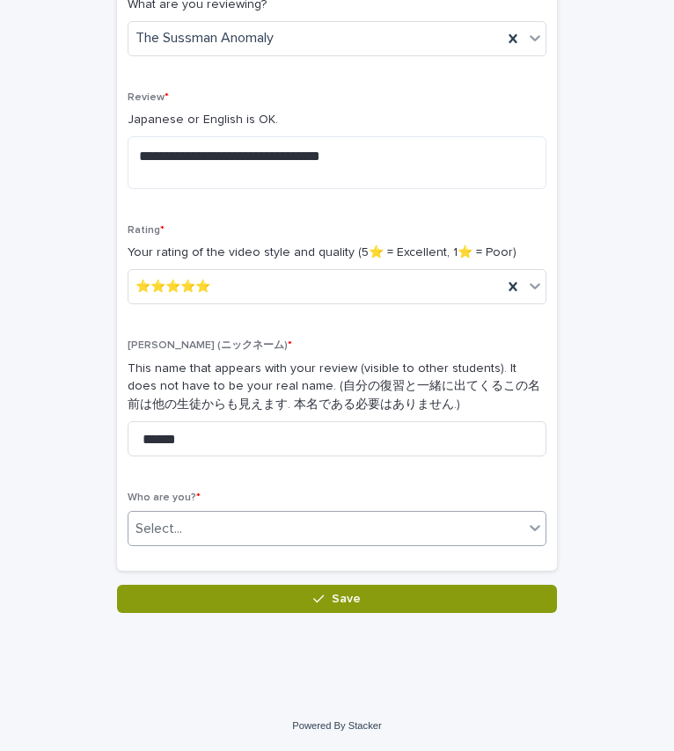
click at [304, 539] on div "Select..." at bounding box center [325, 529] width 395 height 29
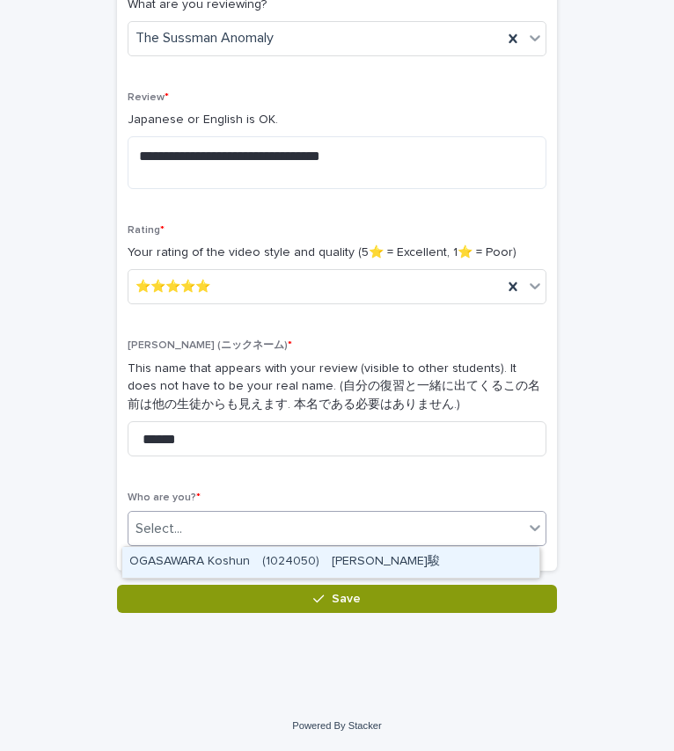
click at [304, 549] on div "OGASAWARA Koshun　(1024050)　[PERSON_NAME]駿" at bounding box center [330, 562] width 417 height 31
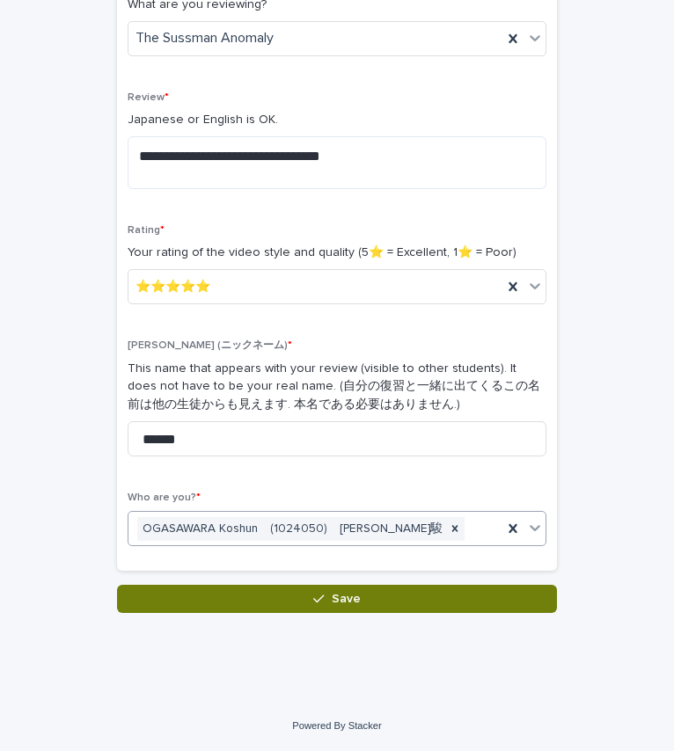
click at [292, 585] on button "Save" at bounding box center [337, 599] width 440 height 28
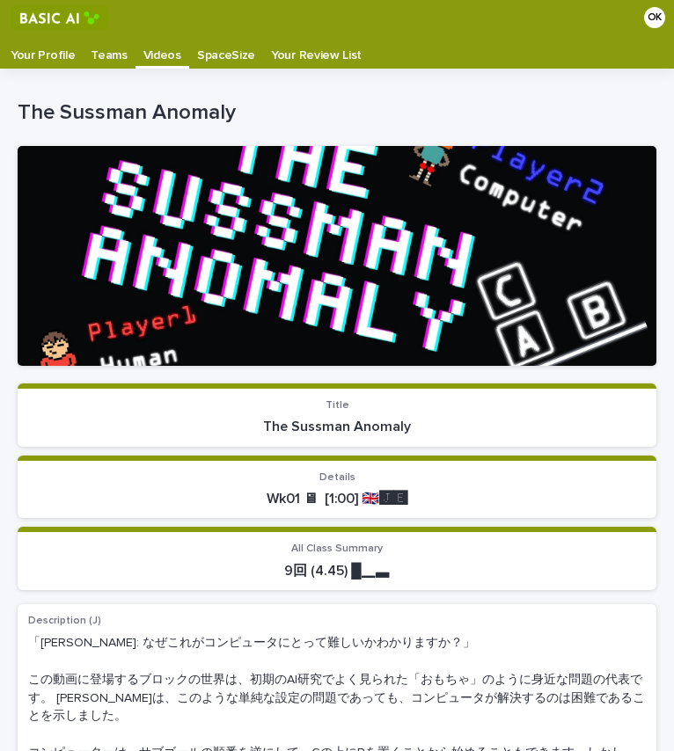
click at [163, 48] on p "Videos" at bounding box center [162, 49] width 38 height 28
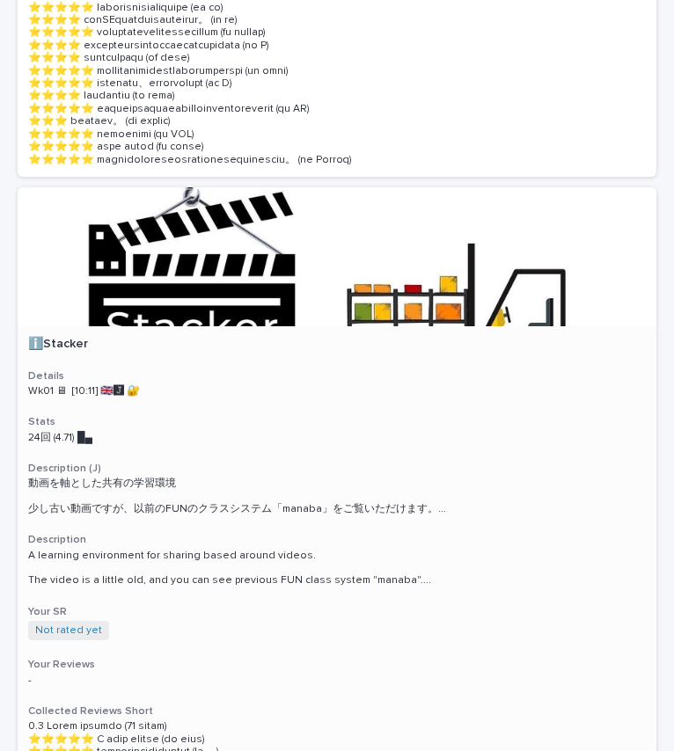
scroll to position [1529, 0]
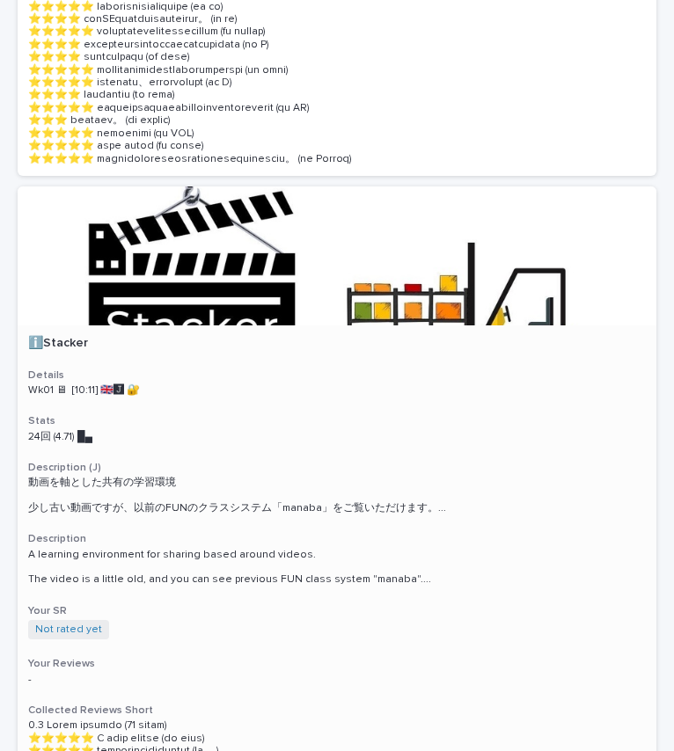
click at [248, 294] on div at bounding box center [337, 256] width 639 height 139
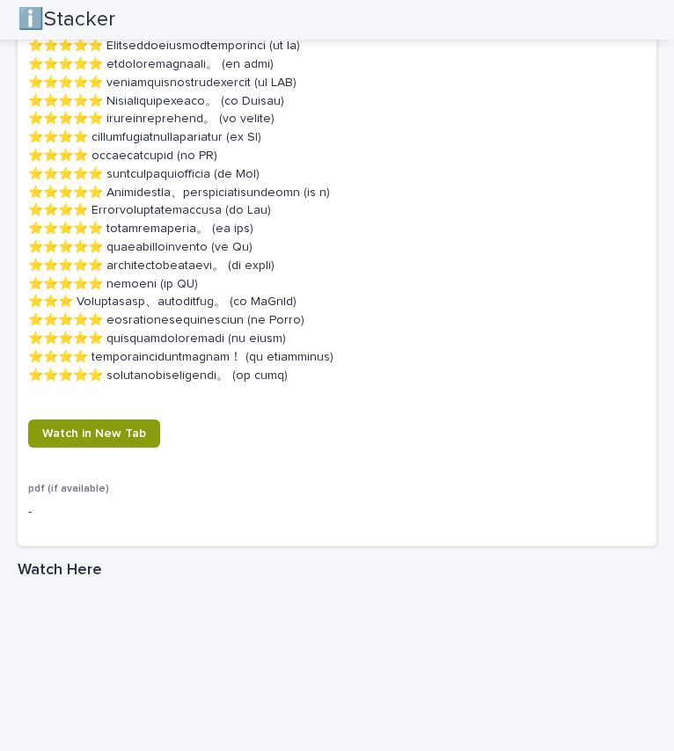
scroll to position [2018, 0]
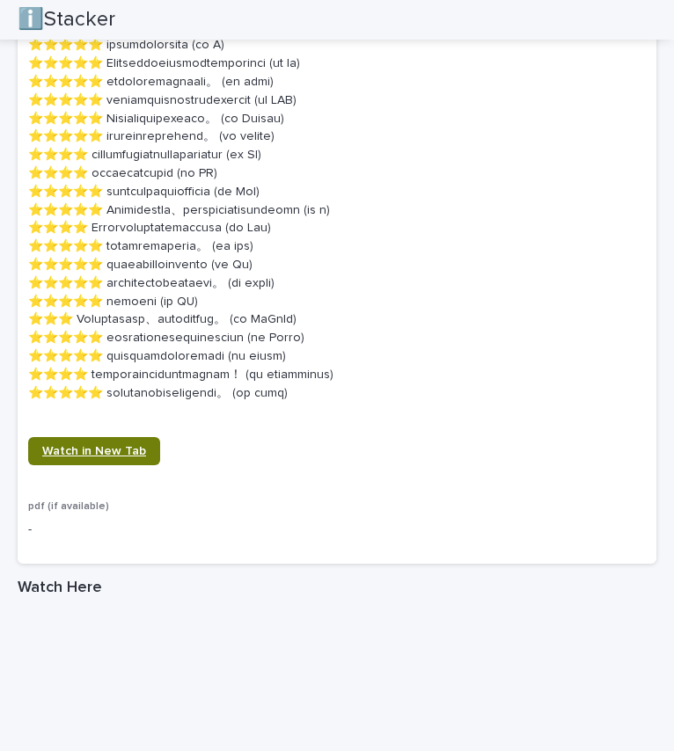
click at [135, 443] on link "Watch in New Tab" at bounding box center [94, 451] width 132 height 28
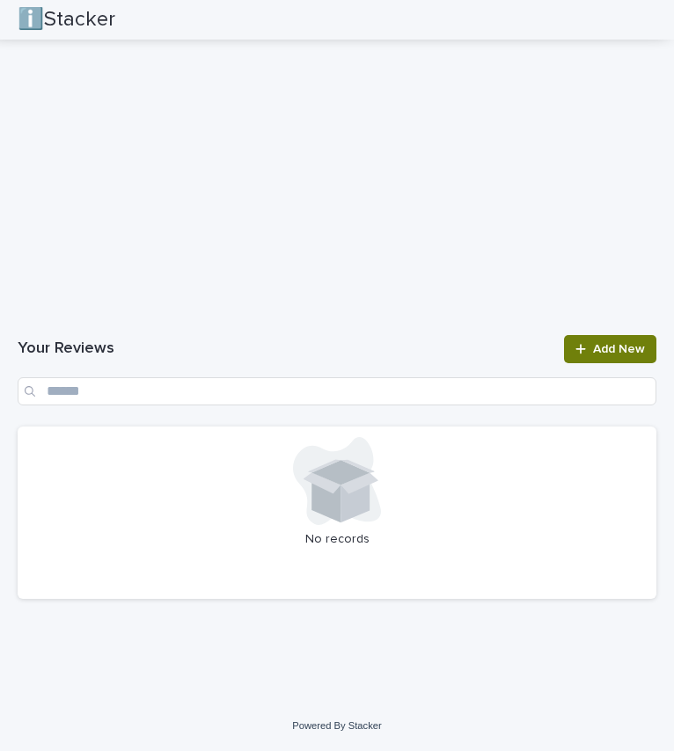
click at [590, 357] on link "Add New" at bounding box center [610, 349] width 92 height 28
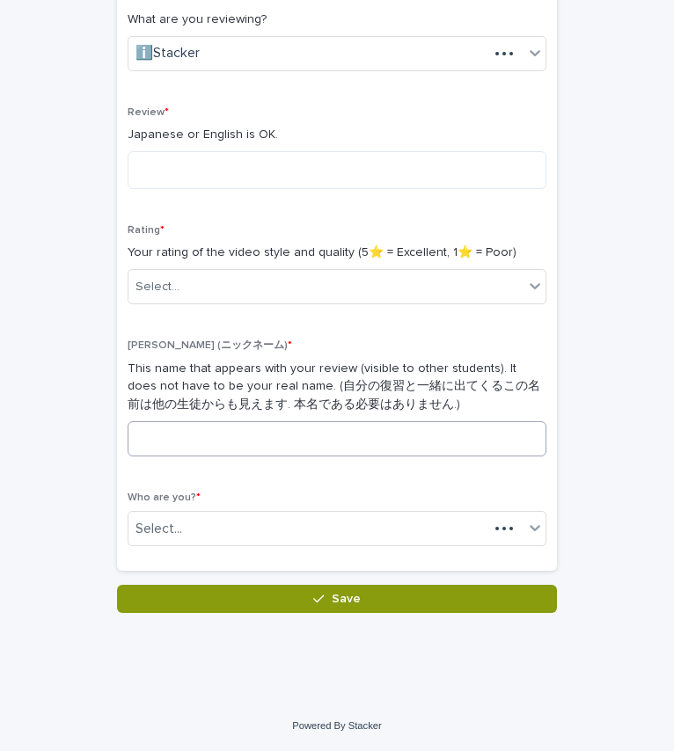
scroll to position [302, 0]
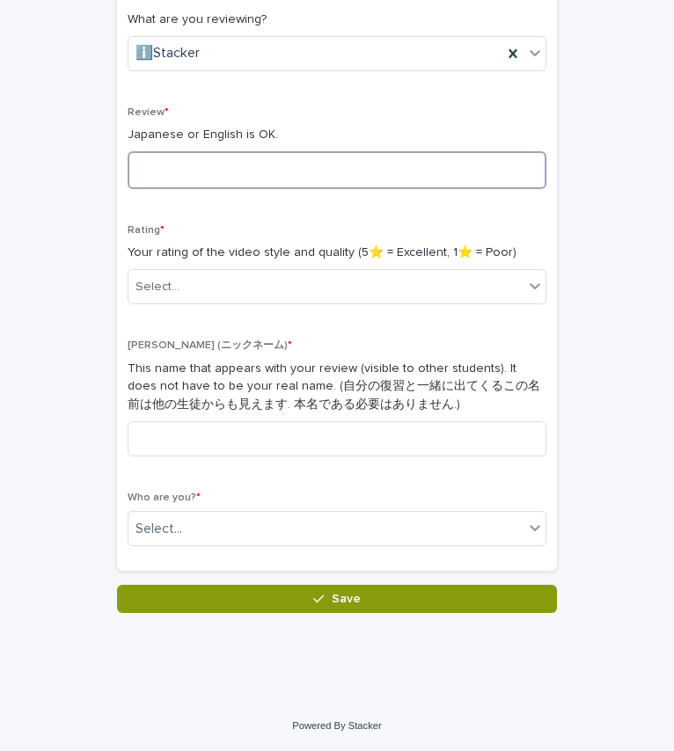
click at [309, 169] on textarea at bounding box center [337, 170] width 419 height 38
click at [204, 167] on textarea "**********" at bounding box center [337, 170] width 419 height 38
click at [366, 158] on textarea "**********" at bounding box center [337, 170] width 419 height 38
click at [211, 172] on textarea "**********" at bounding box center [337, 170] width 419 height 38
click at [269, 158] on textarea "**********" at bounding box center [337, 170] width 419 height 38
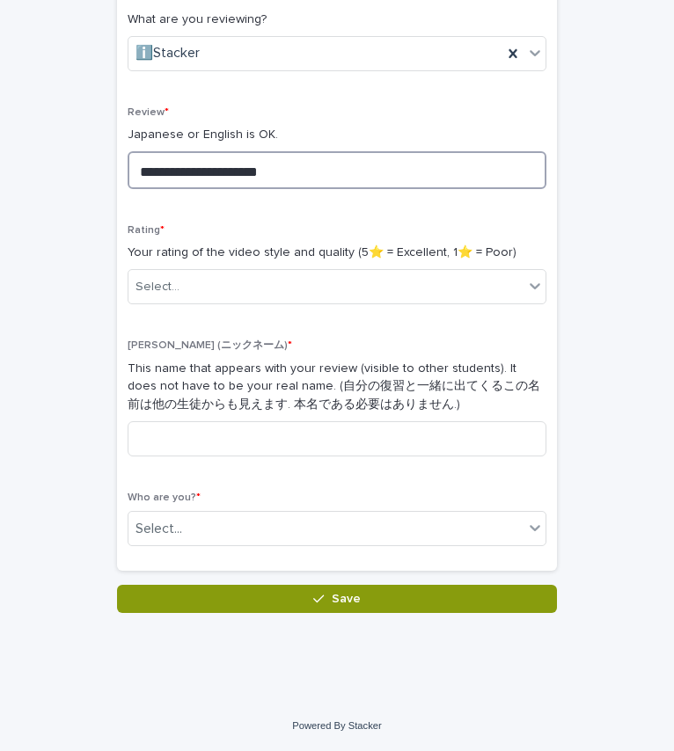
click at [327, 177] on textarea "**********" at bounding box center [337, 170] width 419 height 38
type textarea "**********"
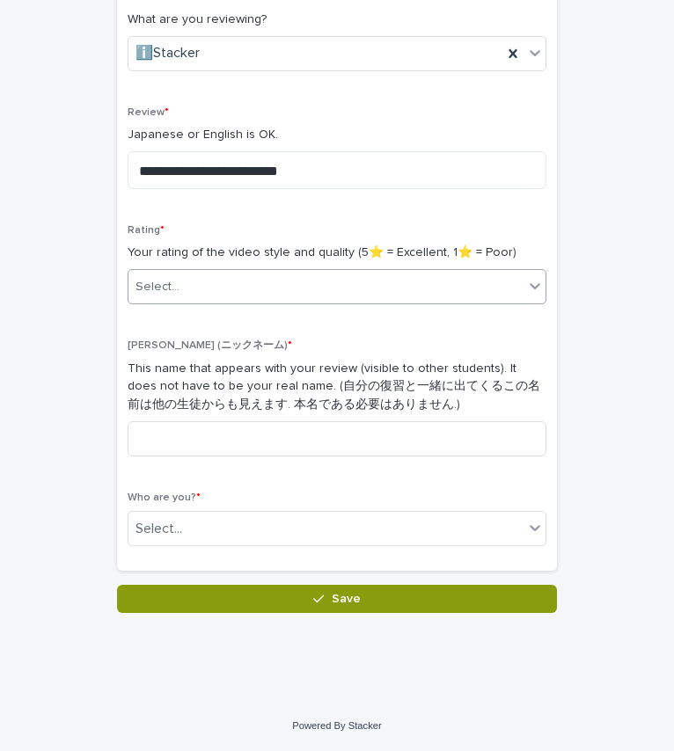
click at [450, 283] on div "Select..." at bounding box center [325, 287] width 395 height 29
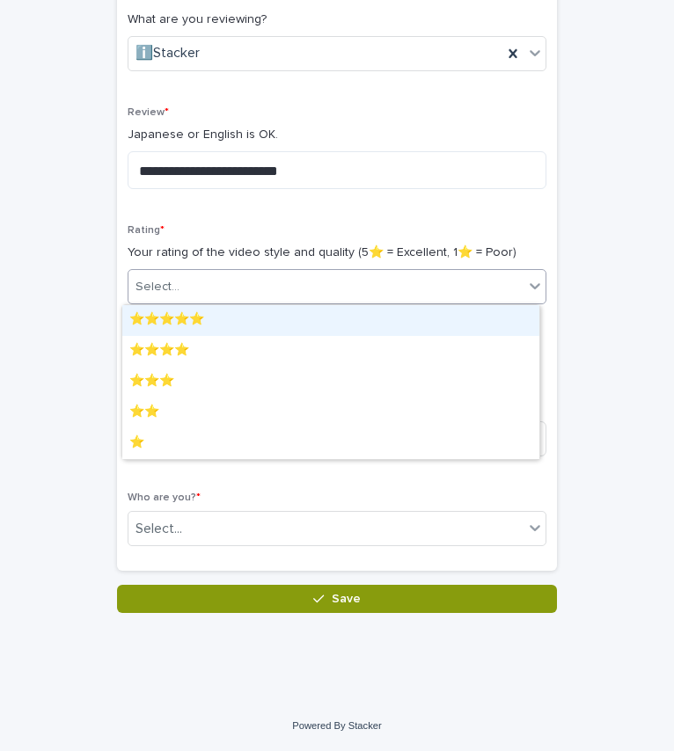
click at [389, 333] on div "⭐️⭐️⭐️⭐️⭐️" at bounding box center [330, 320] width 417 height 31
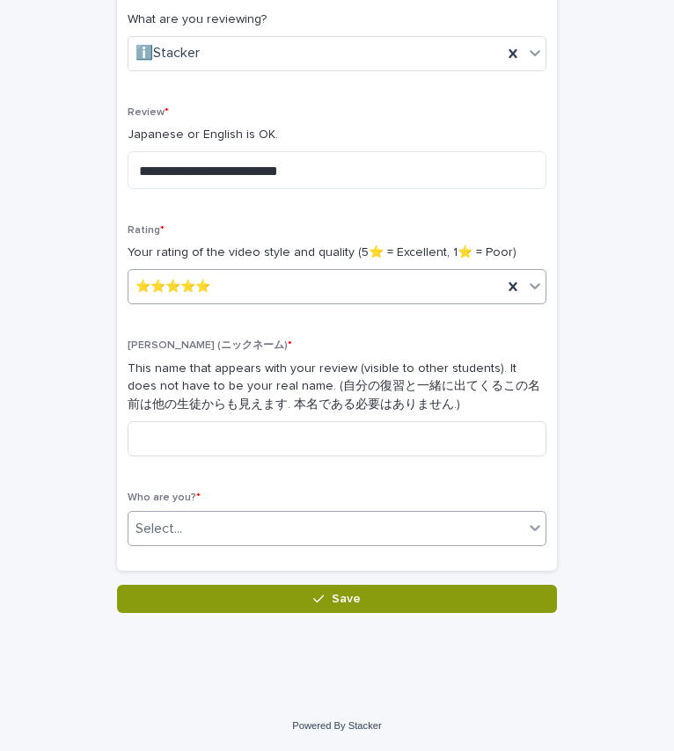
click at [325, 538] on div "Select..." at bounding box center [325, 529] width 395 height 29
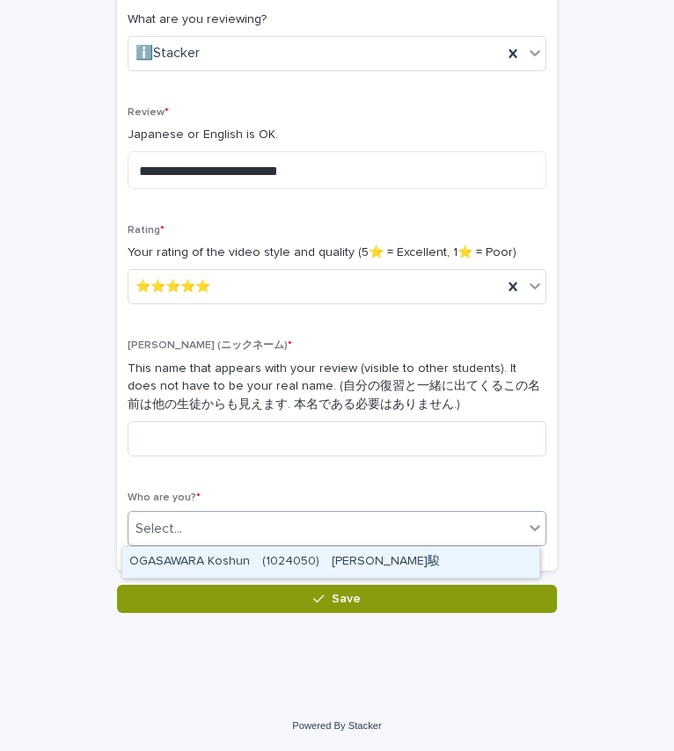
click at [319, 572] on div "OGASAWARA Koshun　(1024050)　[PERSON_NAME]駿" at bounding box center [330, 562] width 417 height 31
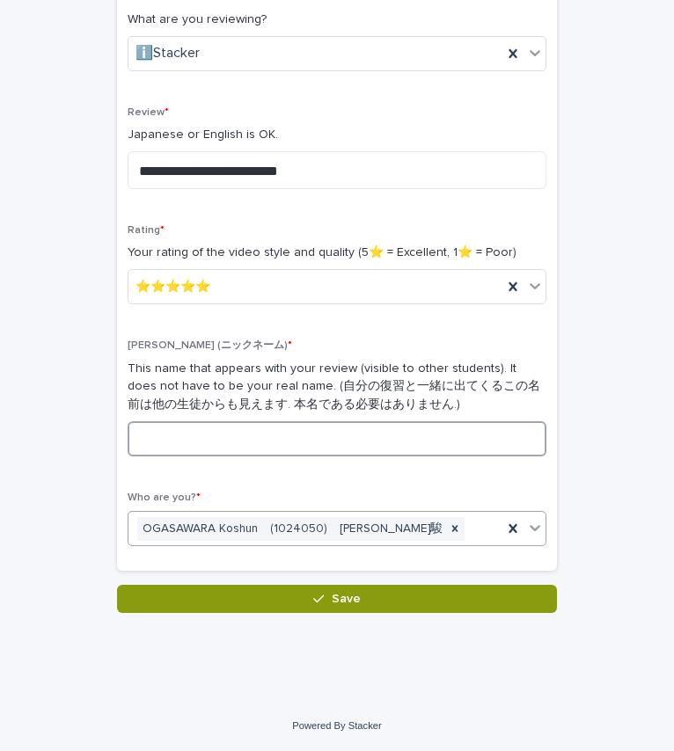
click at [383, 423] on input at bounding box center [337, 438] width 419 height 35
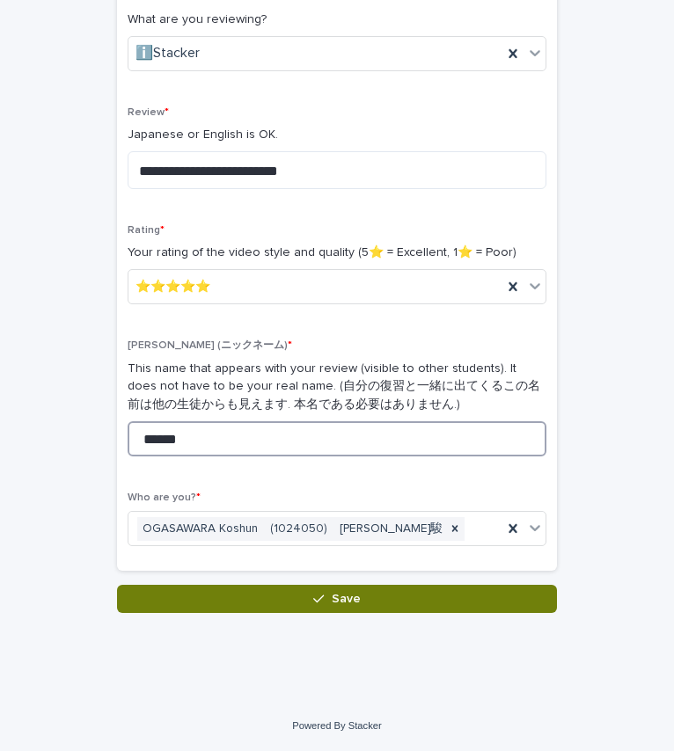
type input "******"
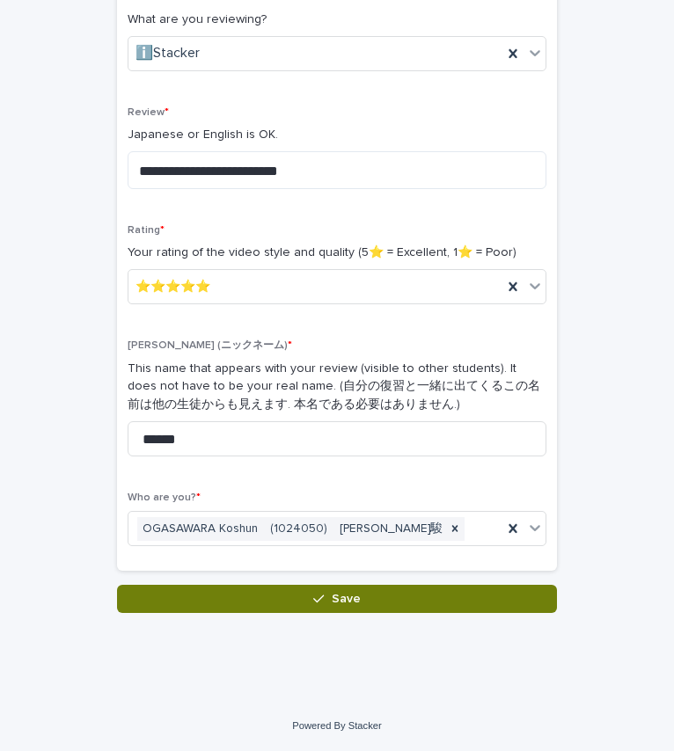
click at [412, 612] on button "Save" at bounding box center [337, 599] width 440 height 28
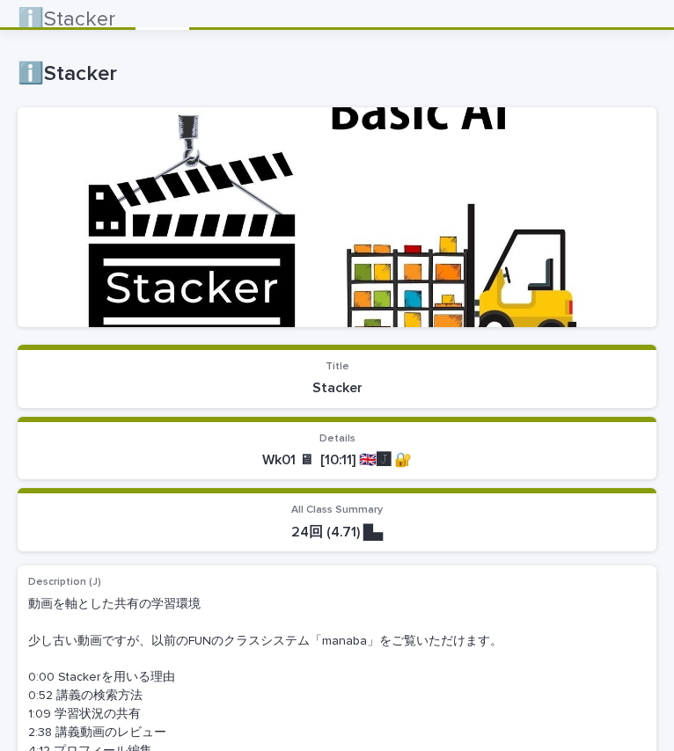
scroll to position [35, 0]
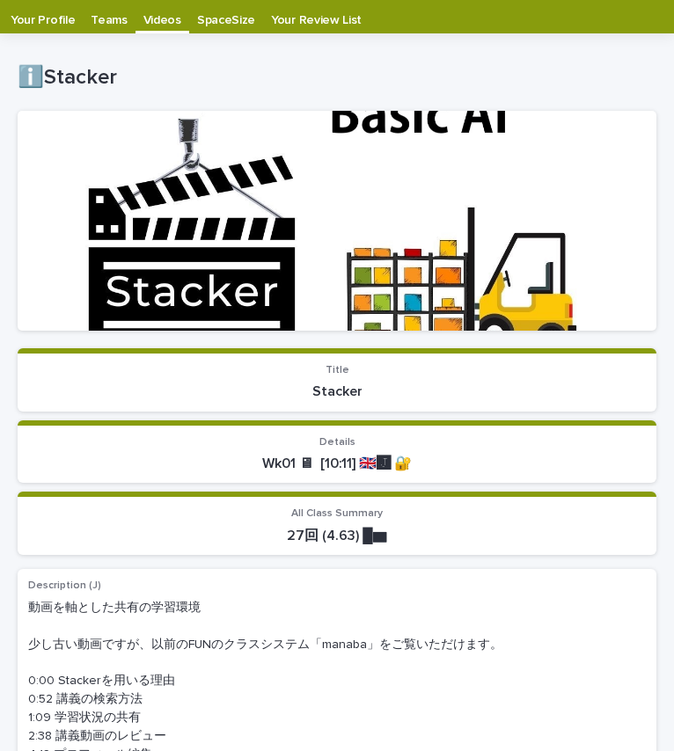
click at [105, 27] on p "Teams" at bounding box center [109, 14] width 36 height 28
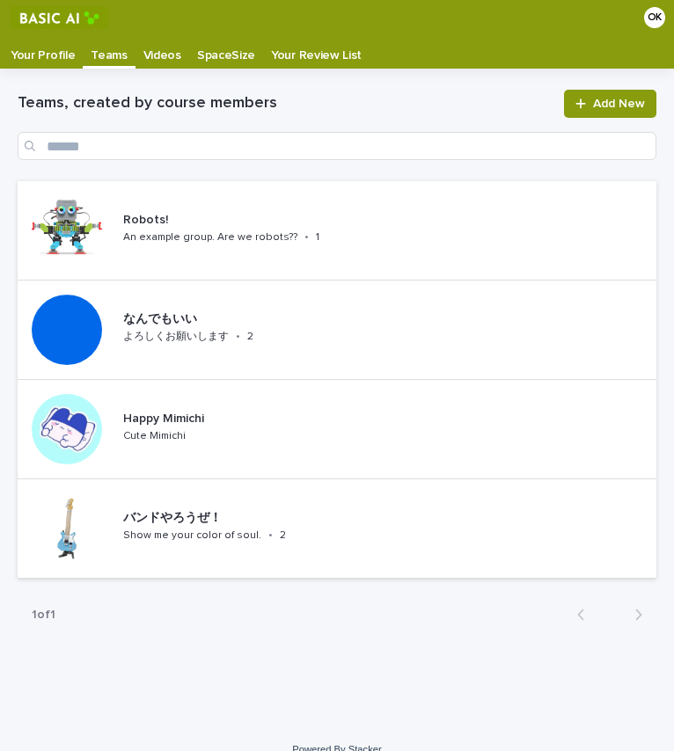
scroll to position [24, 0]
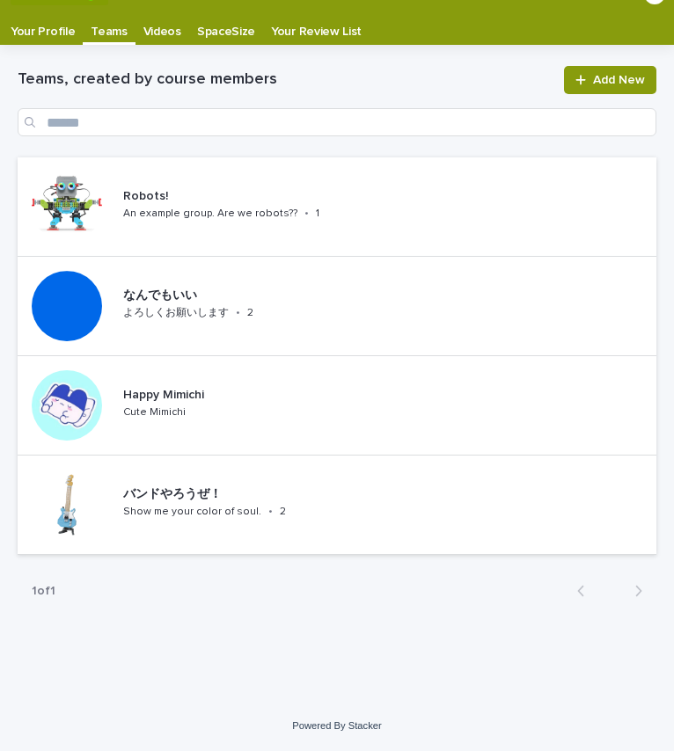
click at [40, 38] on p "Your Profile" at bounding box center [43, 25] width 64 height 28
